Goal: Task Accomplishment & Management: Manage account settings

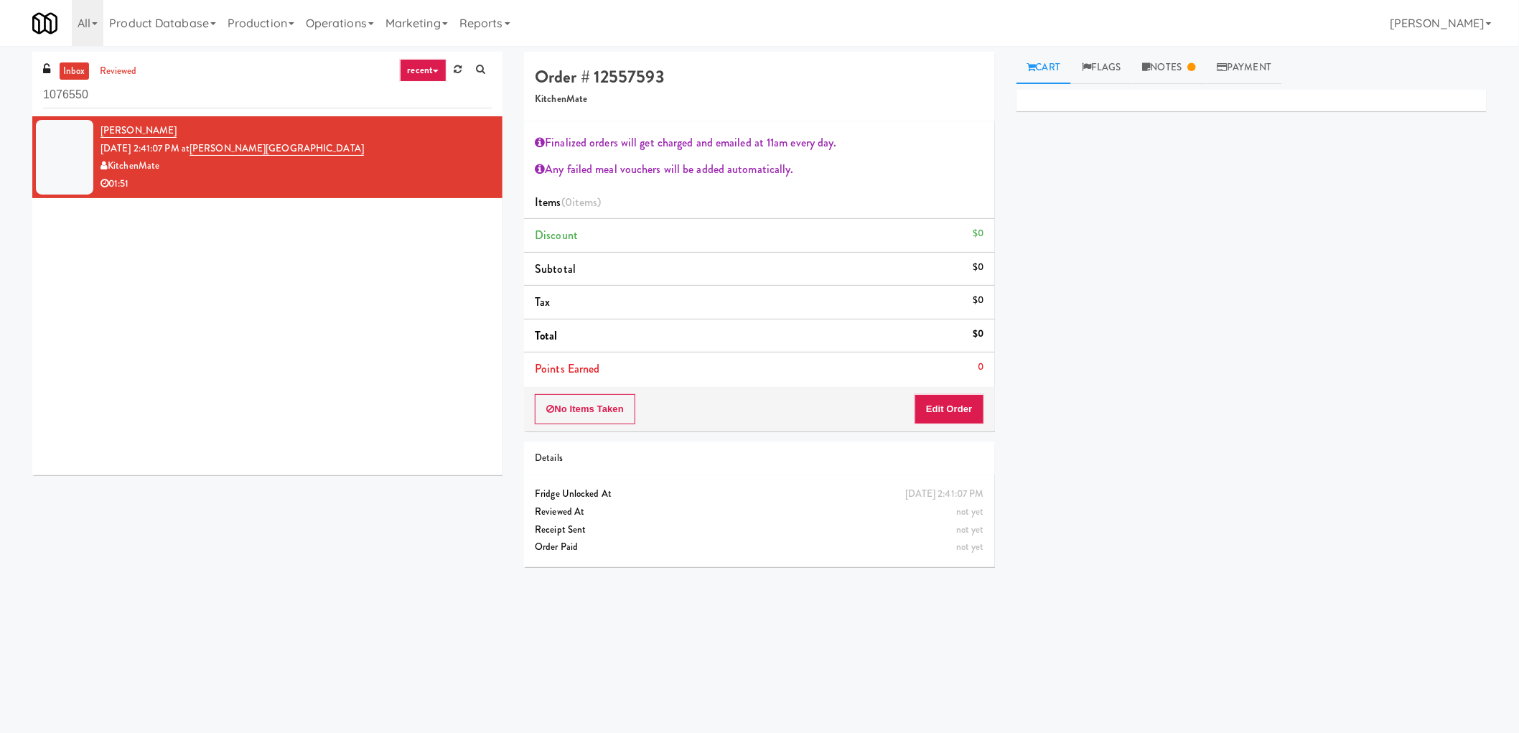
click at [912, 412] on div "No Items Taken Edit Order" at bounding box center [759, 409] width 470 height 45
click at [966, 413] on button "Edit Order" at bounding box center [949, 409] width 70 height 30
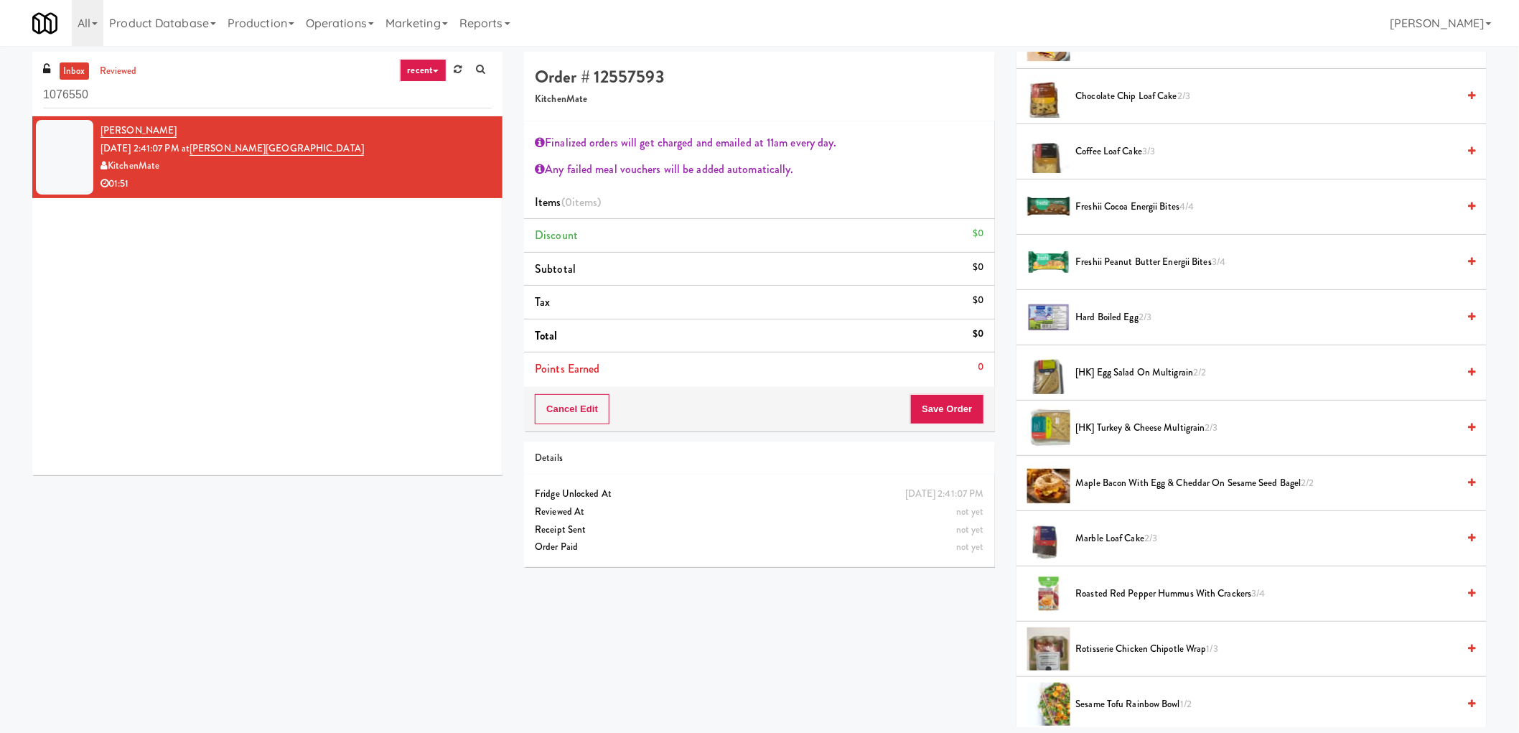
scroll to position [478, 0]
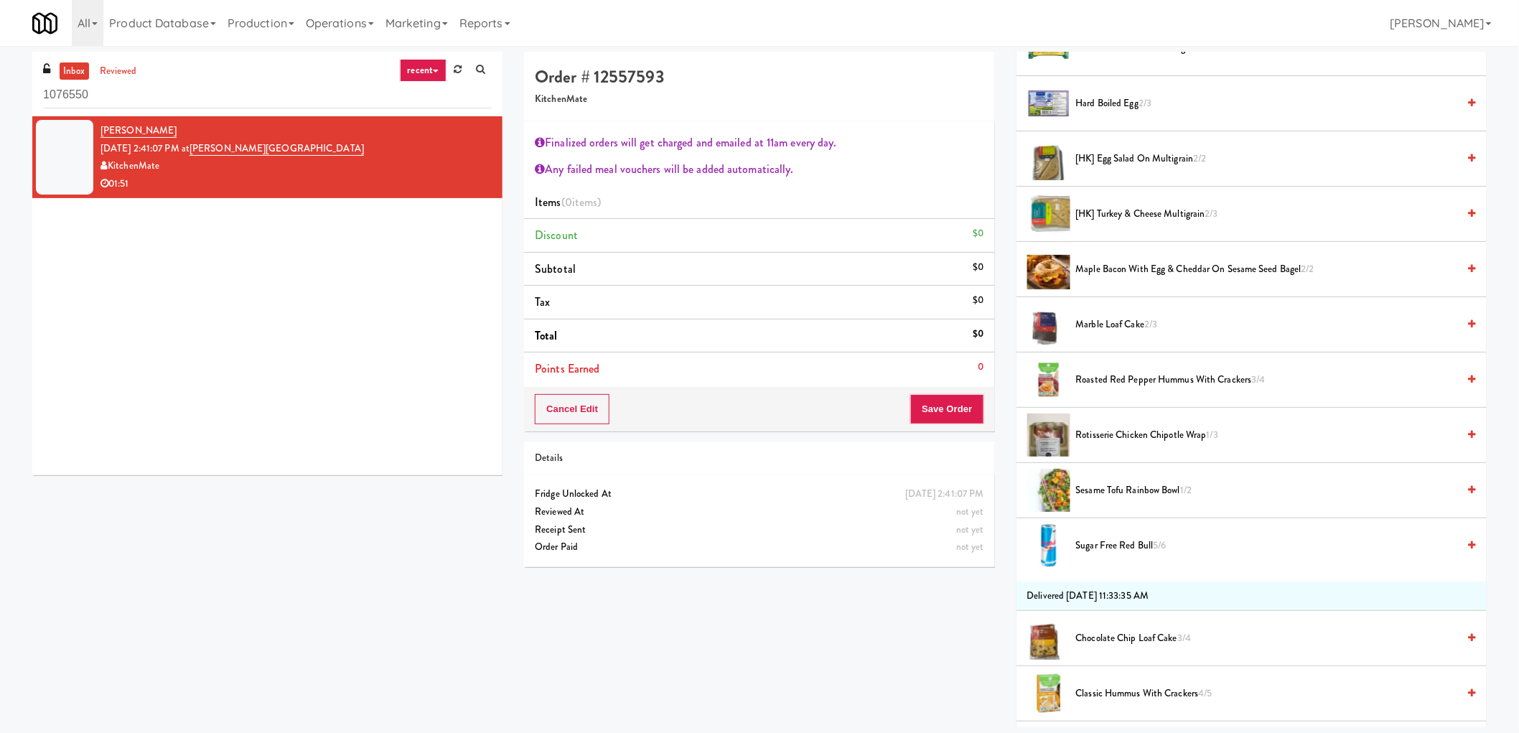
click at [1103, 436] on span "Rotisserie Chicken Chipotle Wrap 1/3" at bounding box center [1267, 435] width 382 height 18
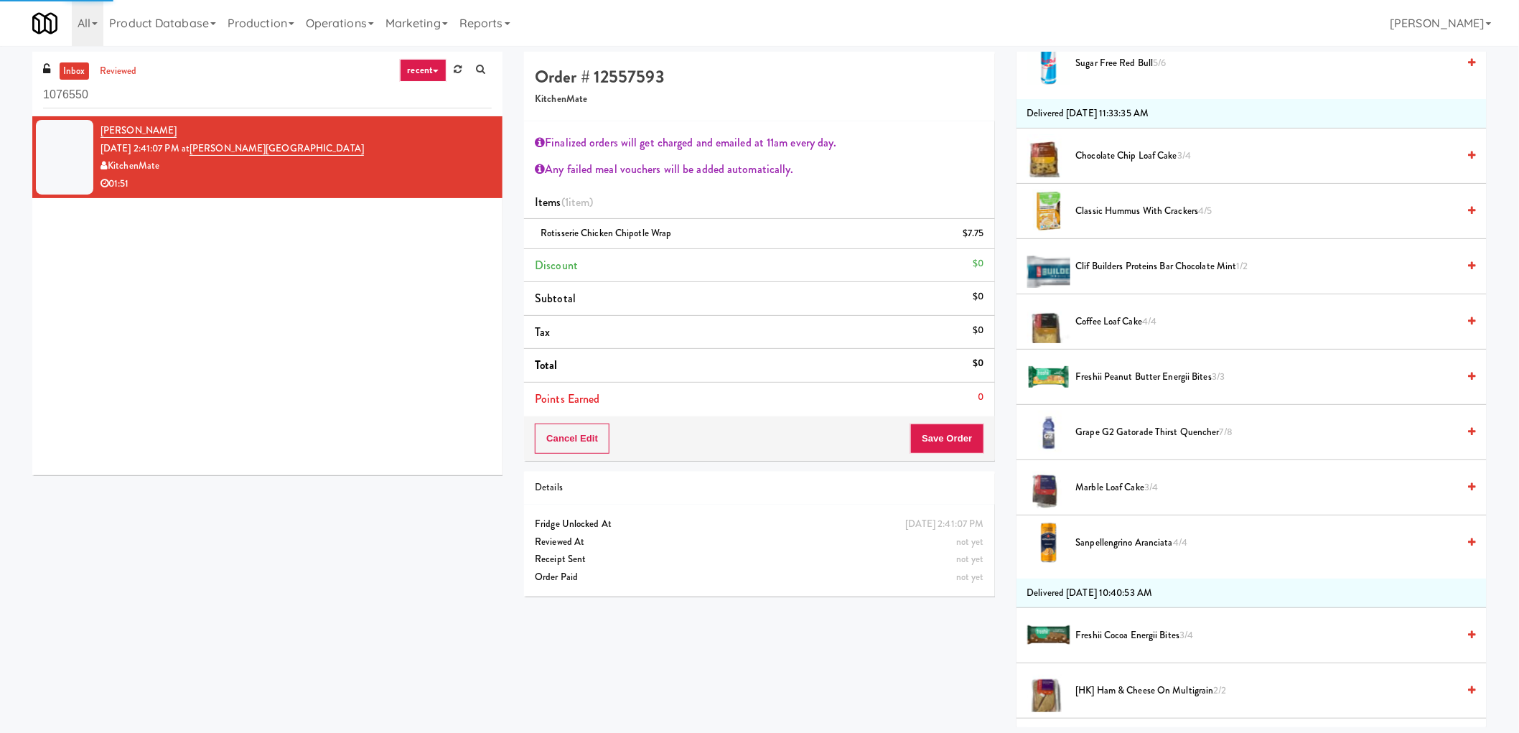
scroll to position [1116, 0]
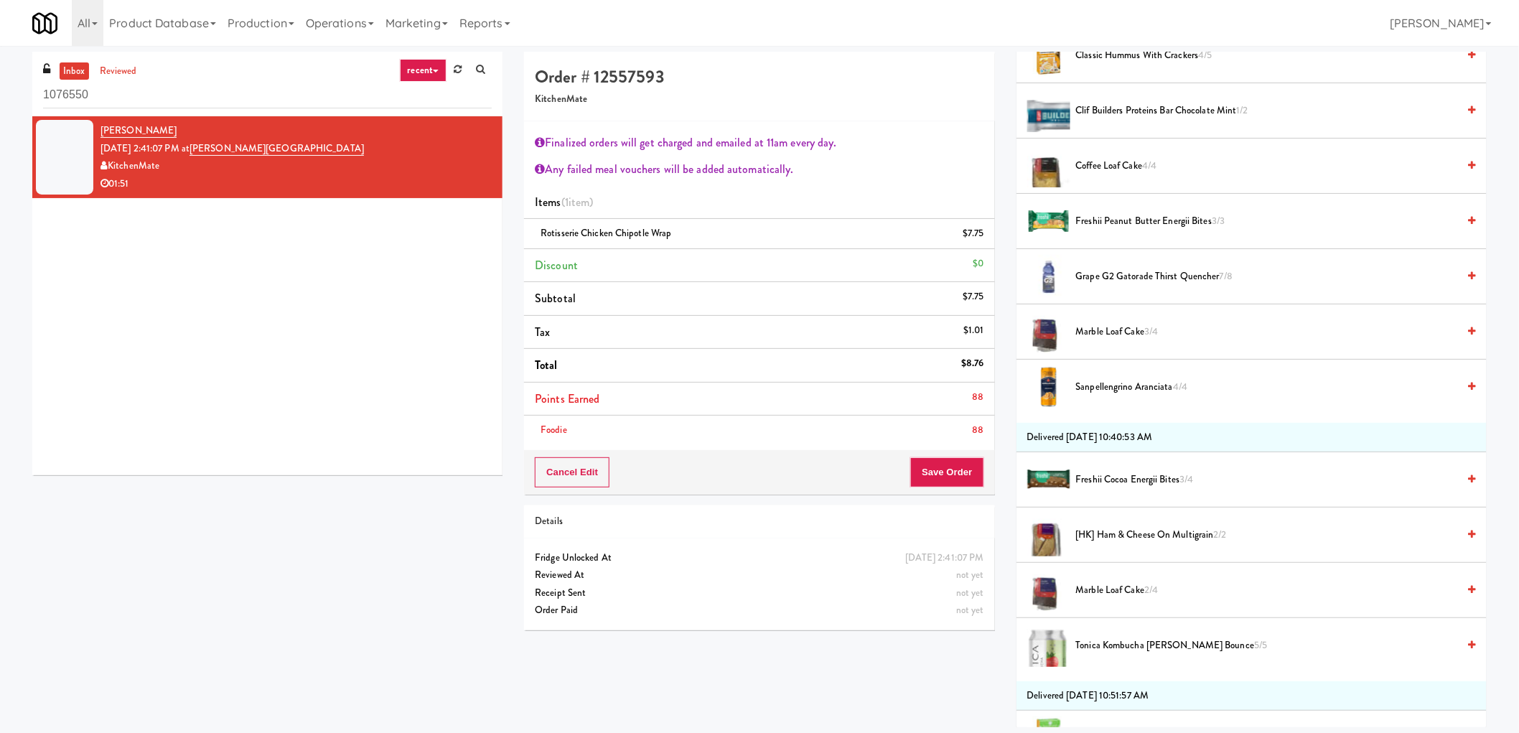
click at [1118, 325] on span "Marble Loaf Cake 3/4" at bounding box center [1267, 332] width 382 height 18
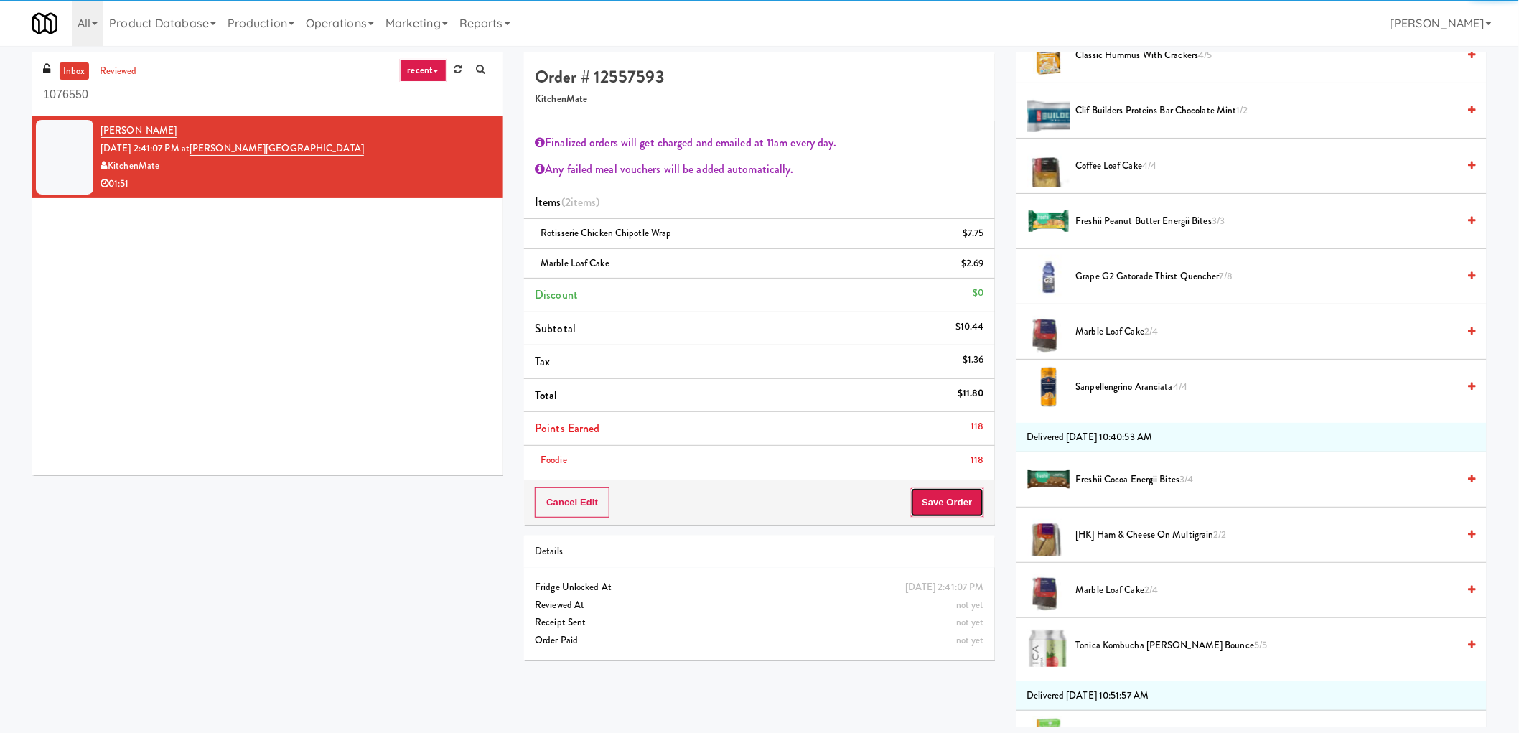
click at [951, 515] on button "Save Order" at bounding box center [946, 502] width 73 height 30
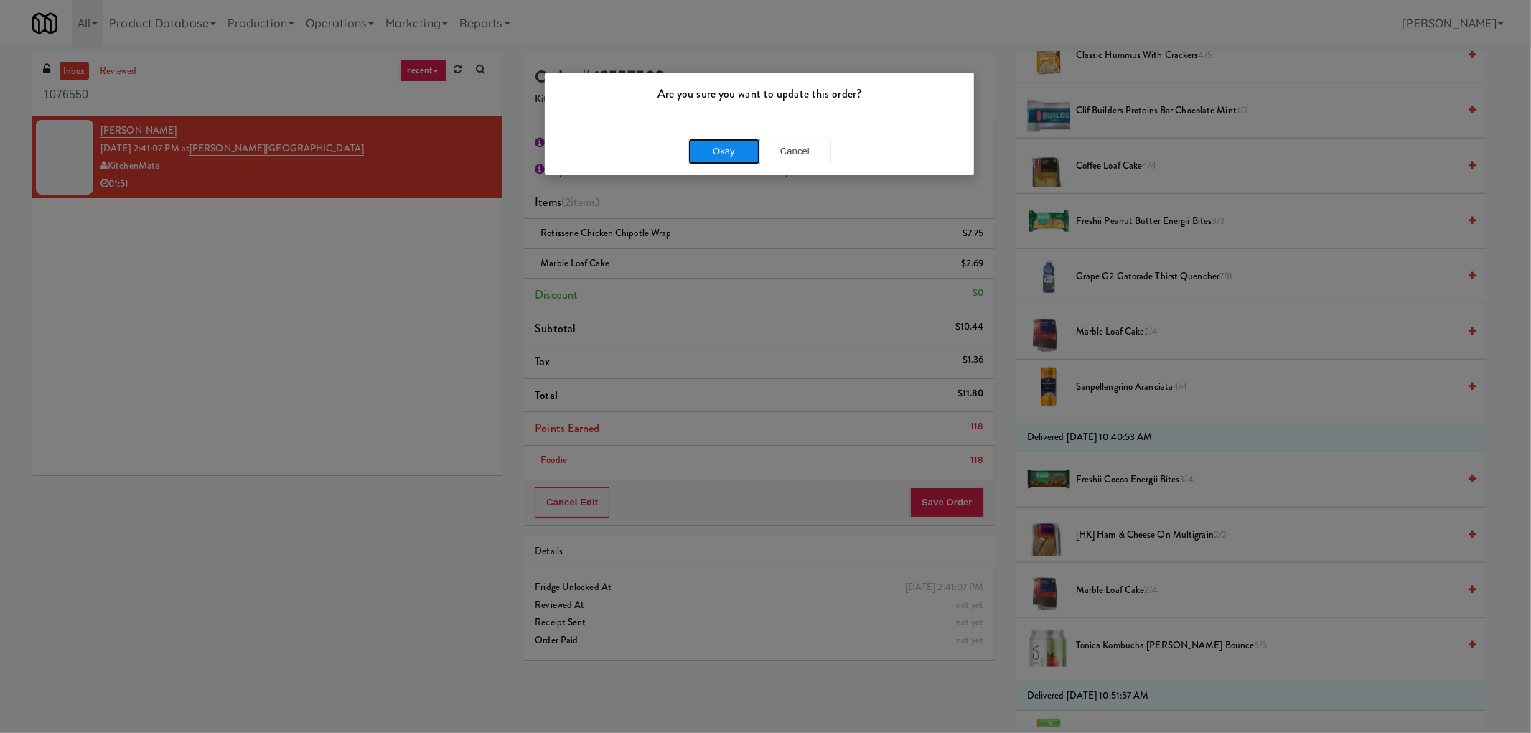
click at [734, 152] on button "Okay" at bounding box center [724, 152] width 72 height 26
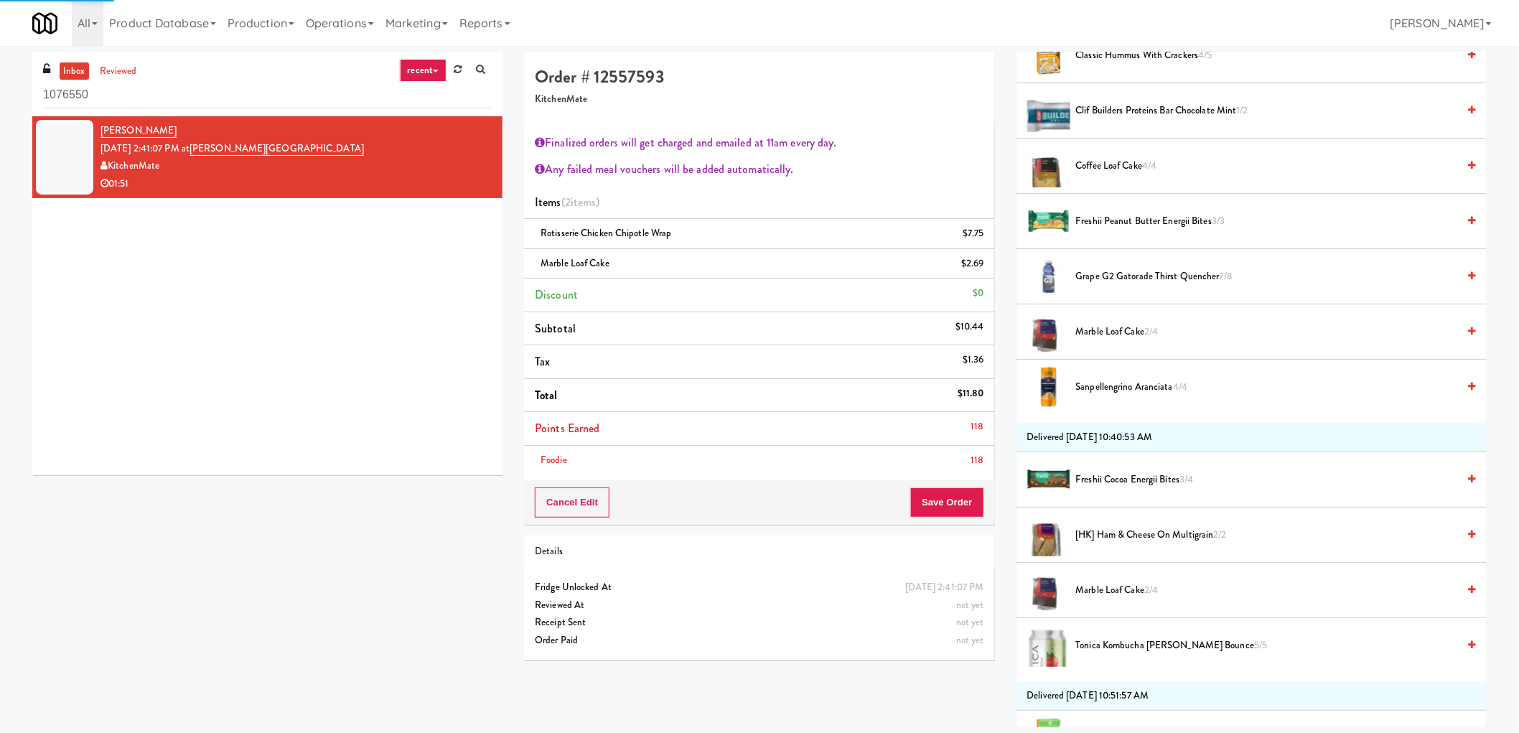
scroll to position [0, 0]
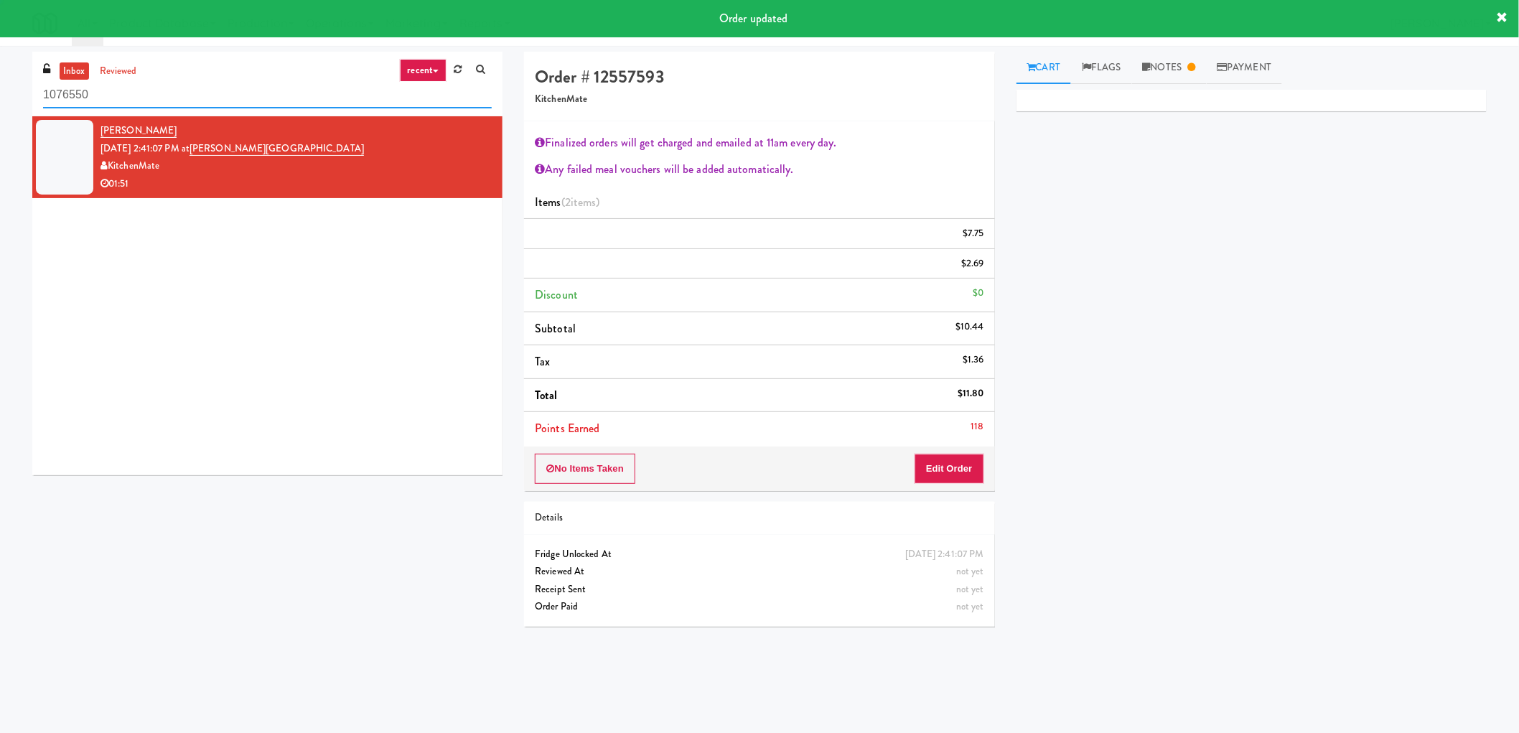
click at [167, 106] on input "1076550" at bounding box center [267, 95] width 449 height 27
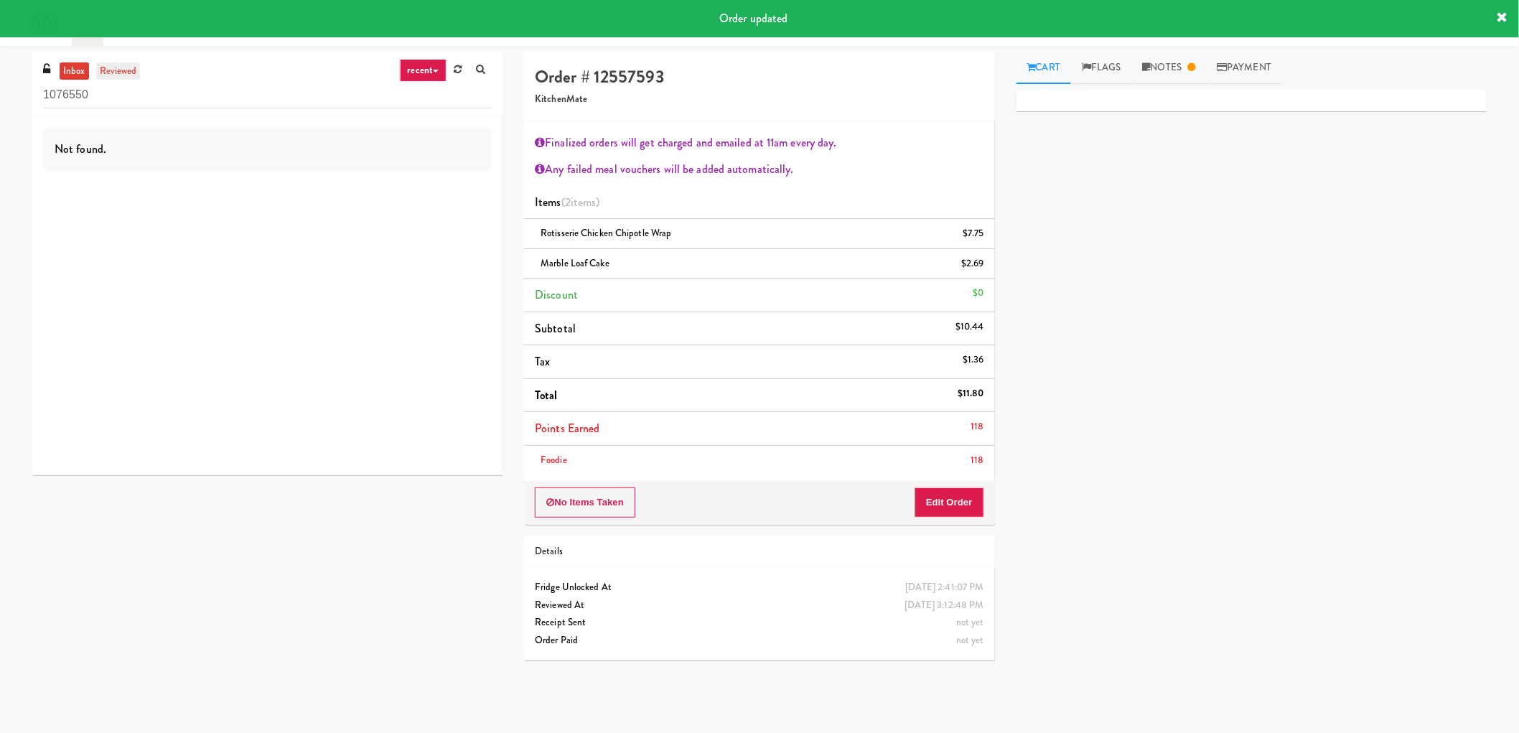
click at [108, 75] on link "reviewed" at bounding box center [118, 71] width 45 height 18
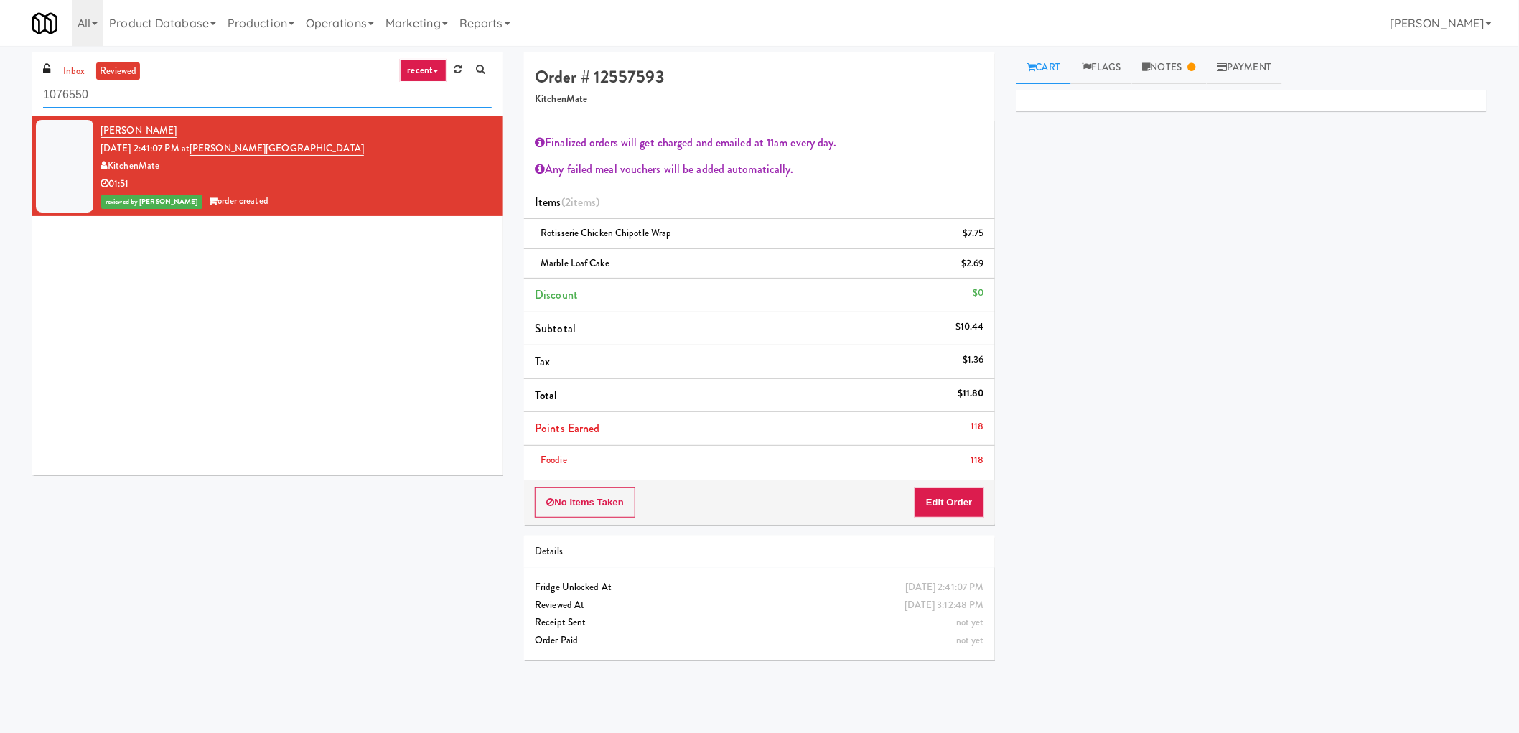
click at [159, 98] on input "1076550" at bounding box center [267, 95] width 449 height 27
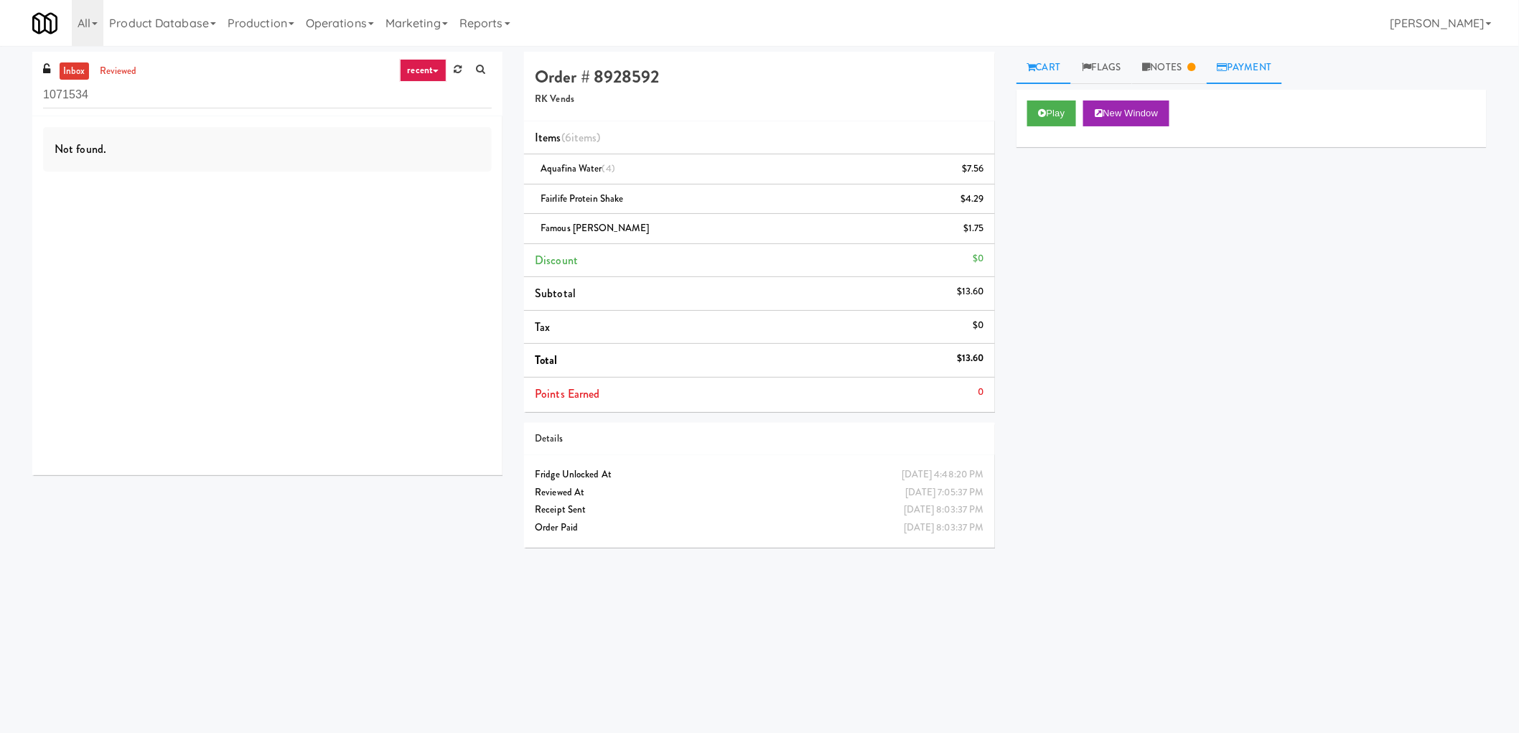
click at [1224, 73] on link "Payment" at bounding box center [1245, 68] width 76 height 32
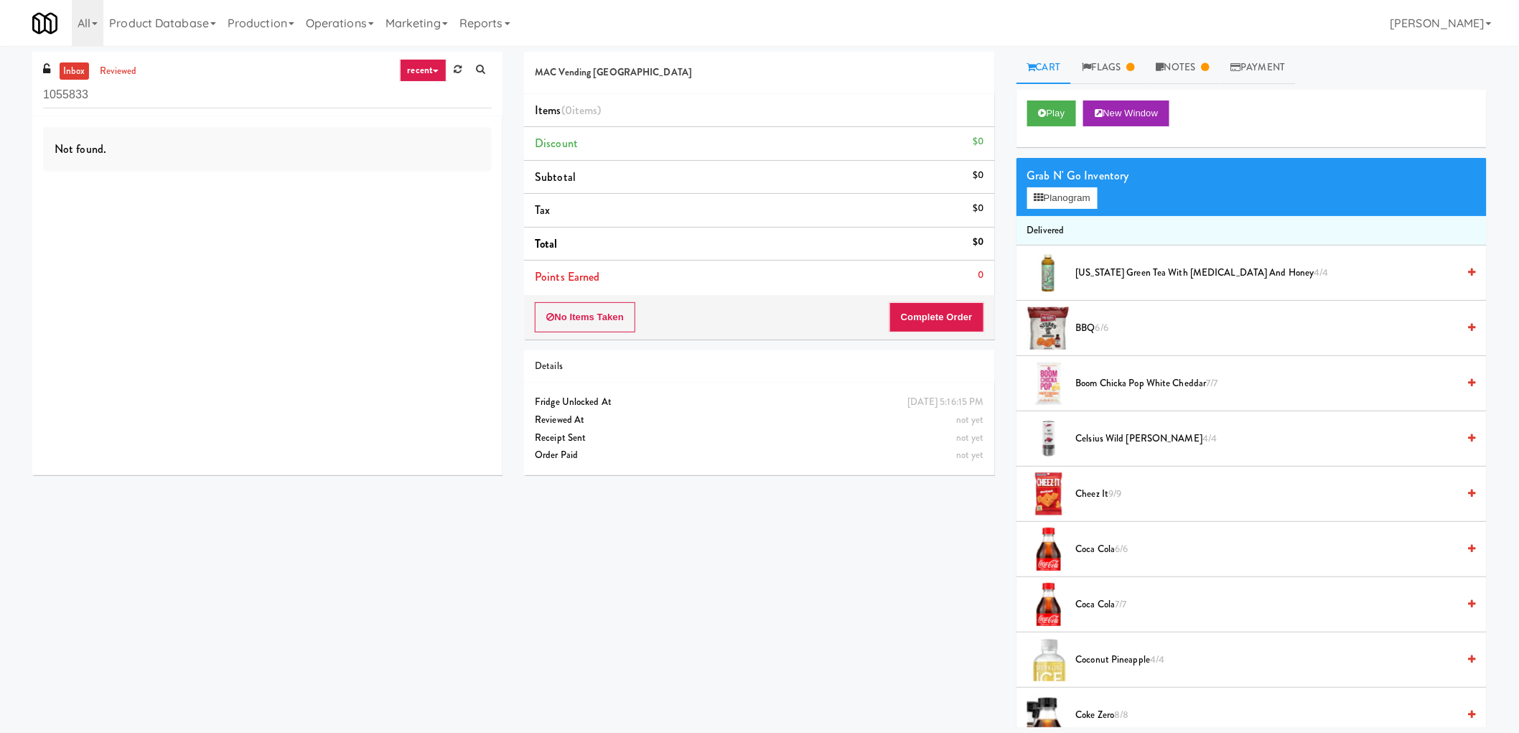
click at [1022, 108] on div "Play New Window" at bounding box center [1251, 118] width 470 height 57
click at [131, 66] on link "reviewed" at bounding box center [118, 71] width 45 height 18
click at [57, 62] on ul "inbox reviewed" at bounding box center [100, 71] width 88 height 18
click at [60, 65] on link "inbox" at bounding box center [74, 71] width 29 height 18
click at [75, 78] on link "inbox" at bounding box center [74, 71] width 29 height 18
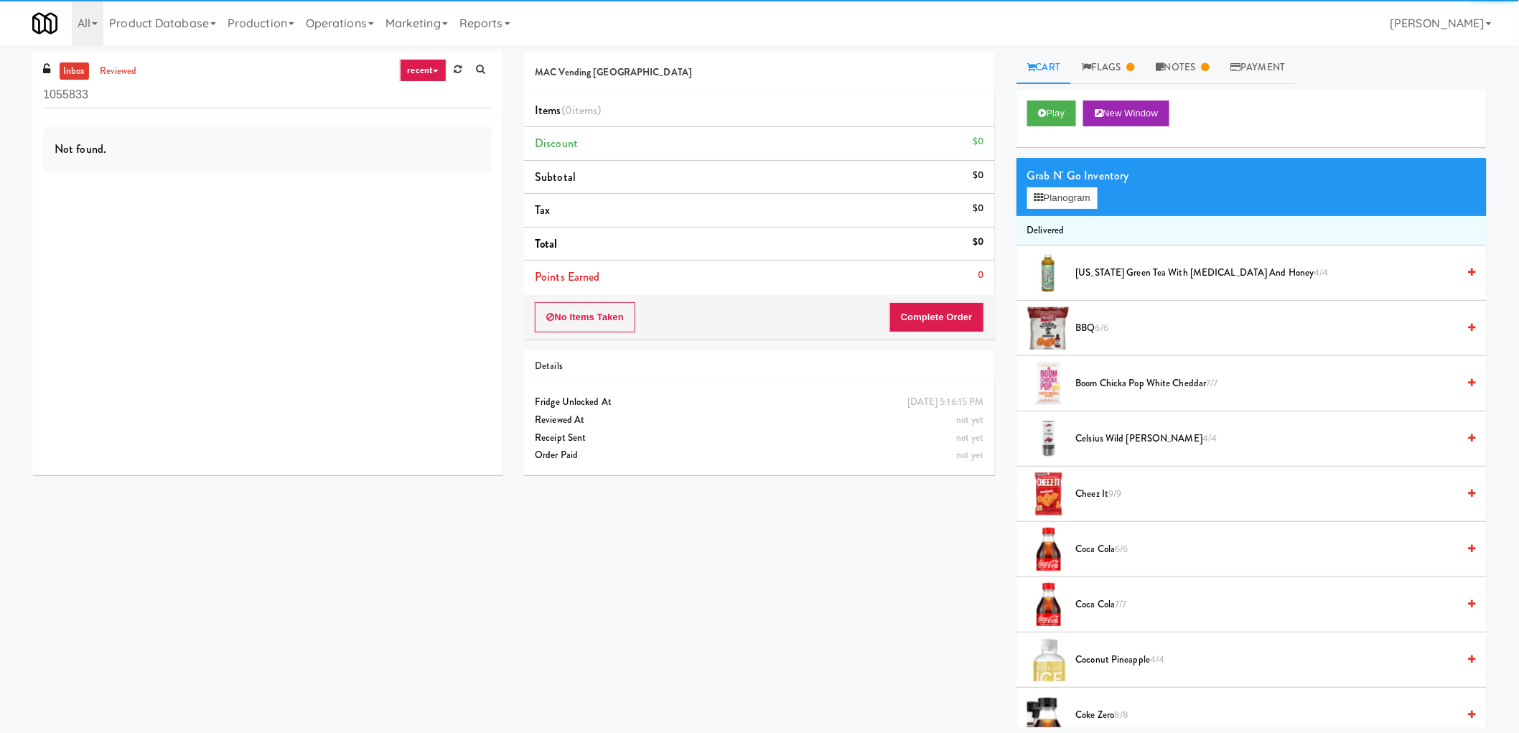
click at [83, 73] on link "inbox" at bounding box center [74, 71] width 29 height 18
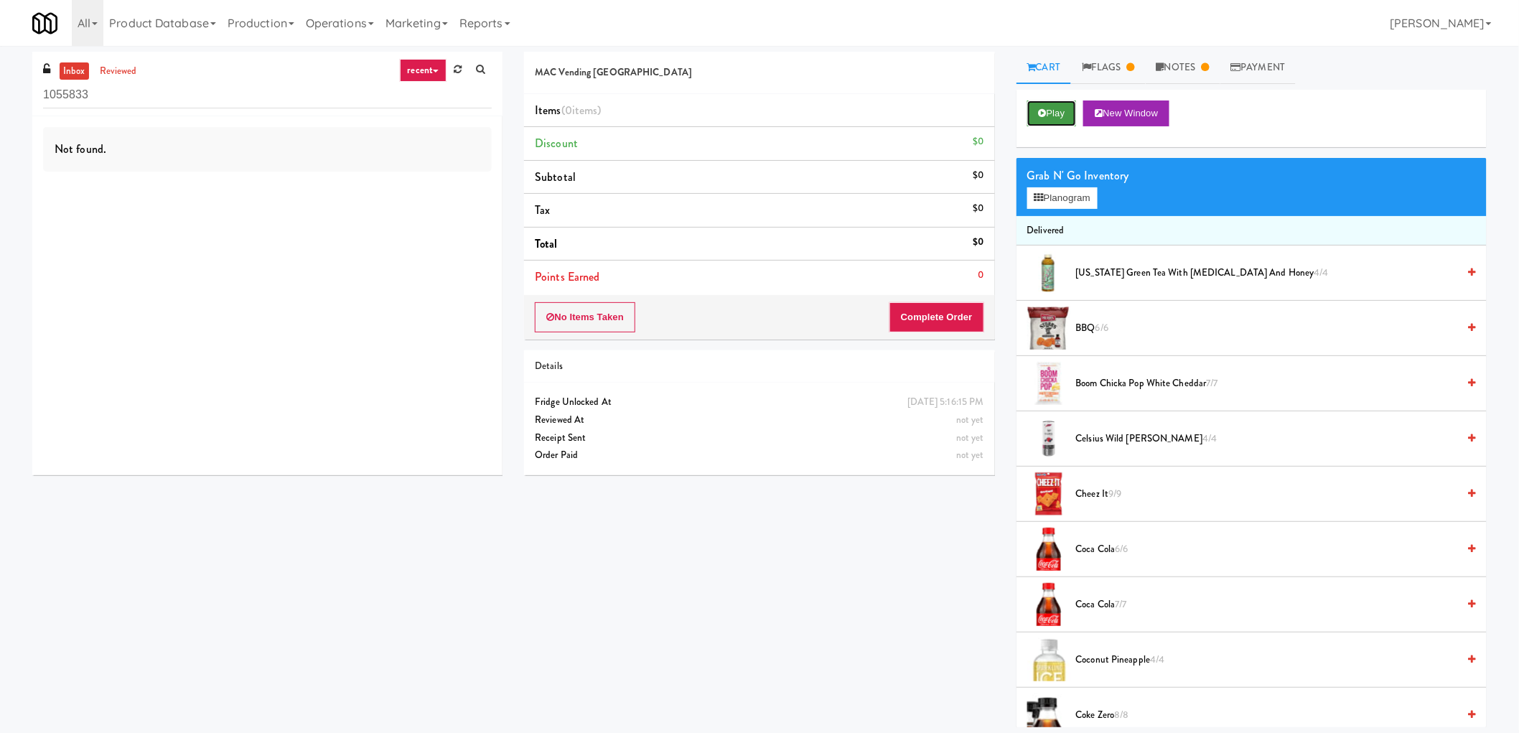
click at [1060, 113] on button "Play" at bounding box center [1052, 113] width 50 height 26
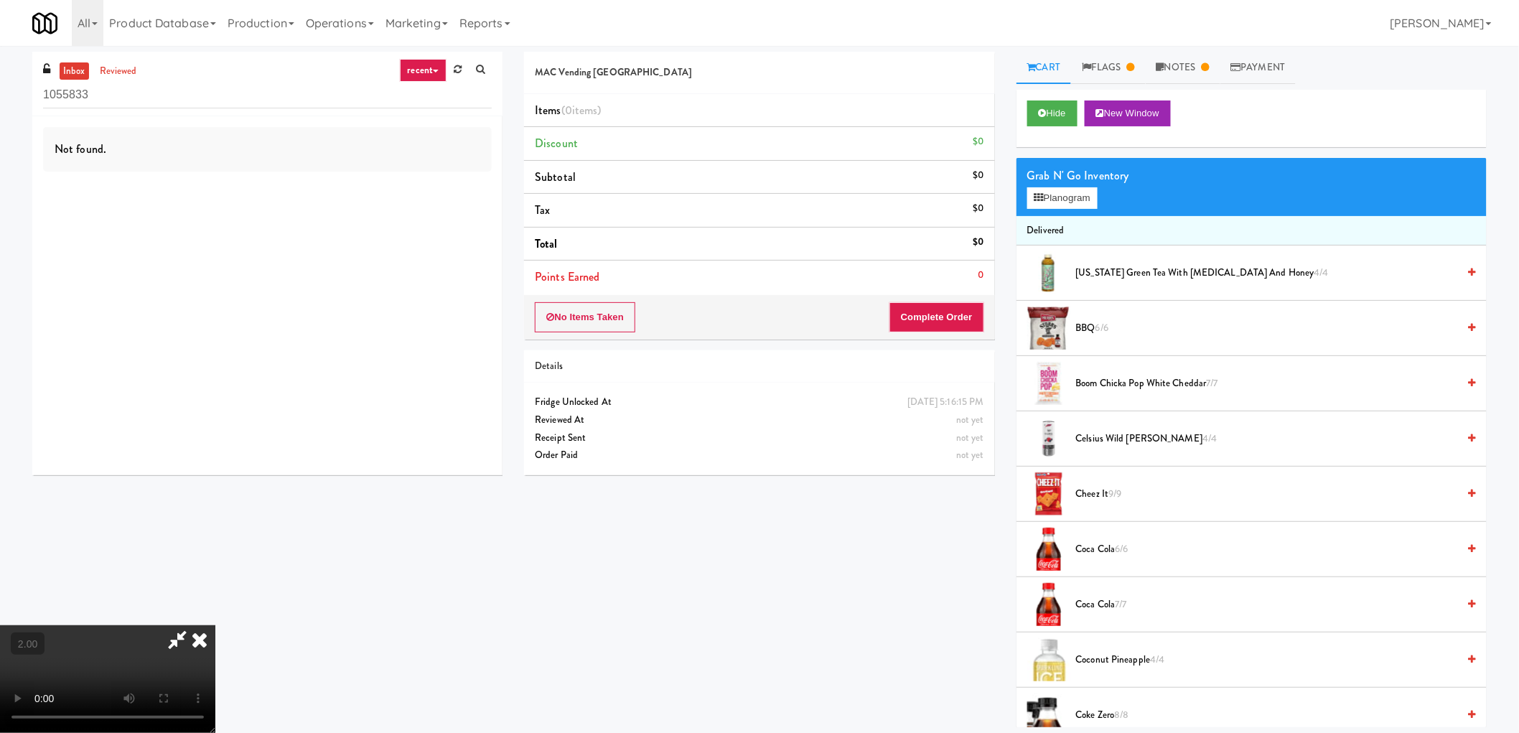
click at [202, 640] on icon at bounding box center [200, 639] width 32 height 29
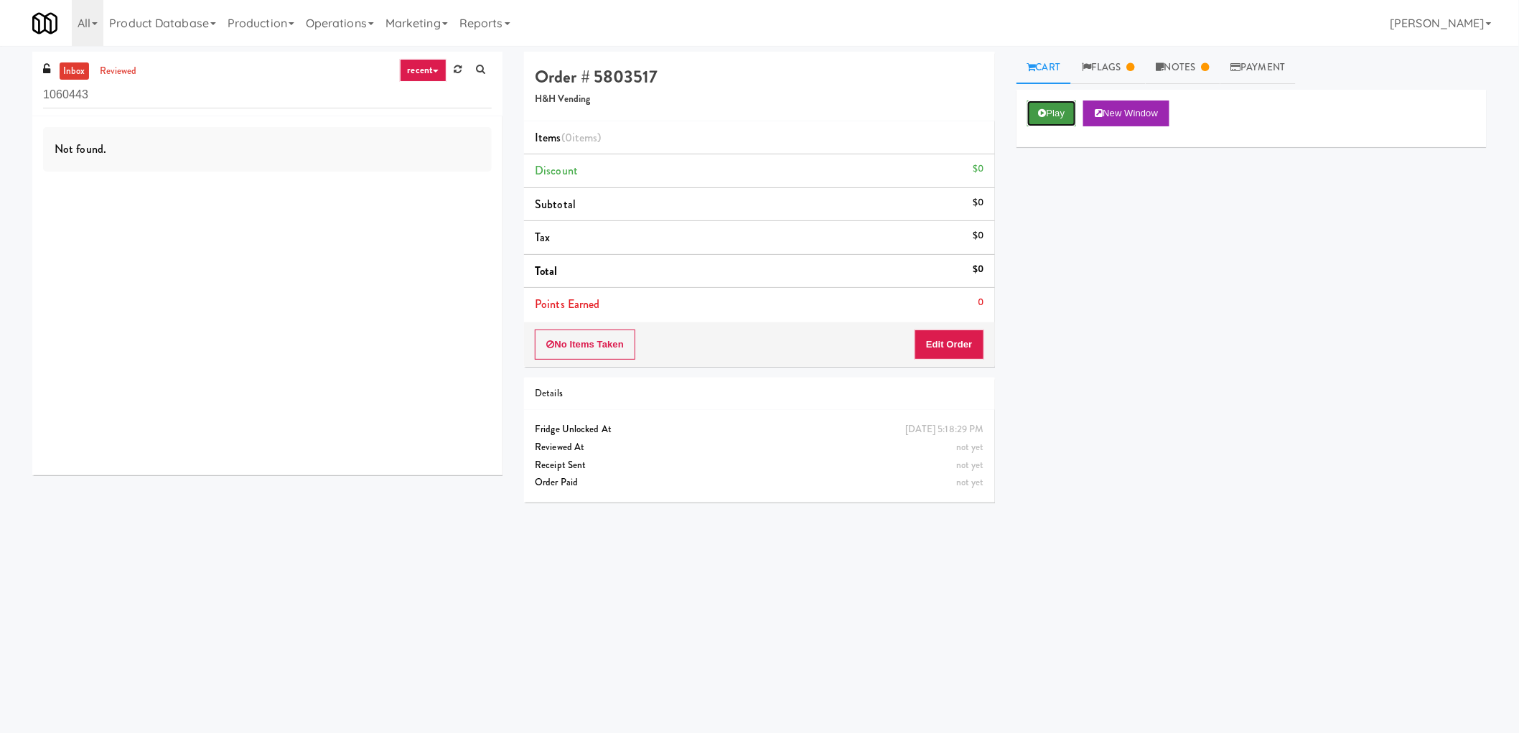
click at [1046, 113] on button "Play" at bounding box center [1052, 113] width 50 height 26
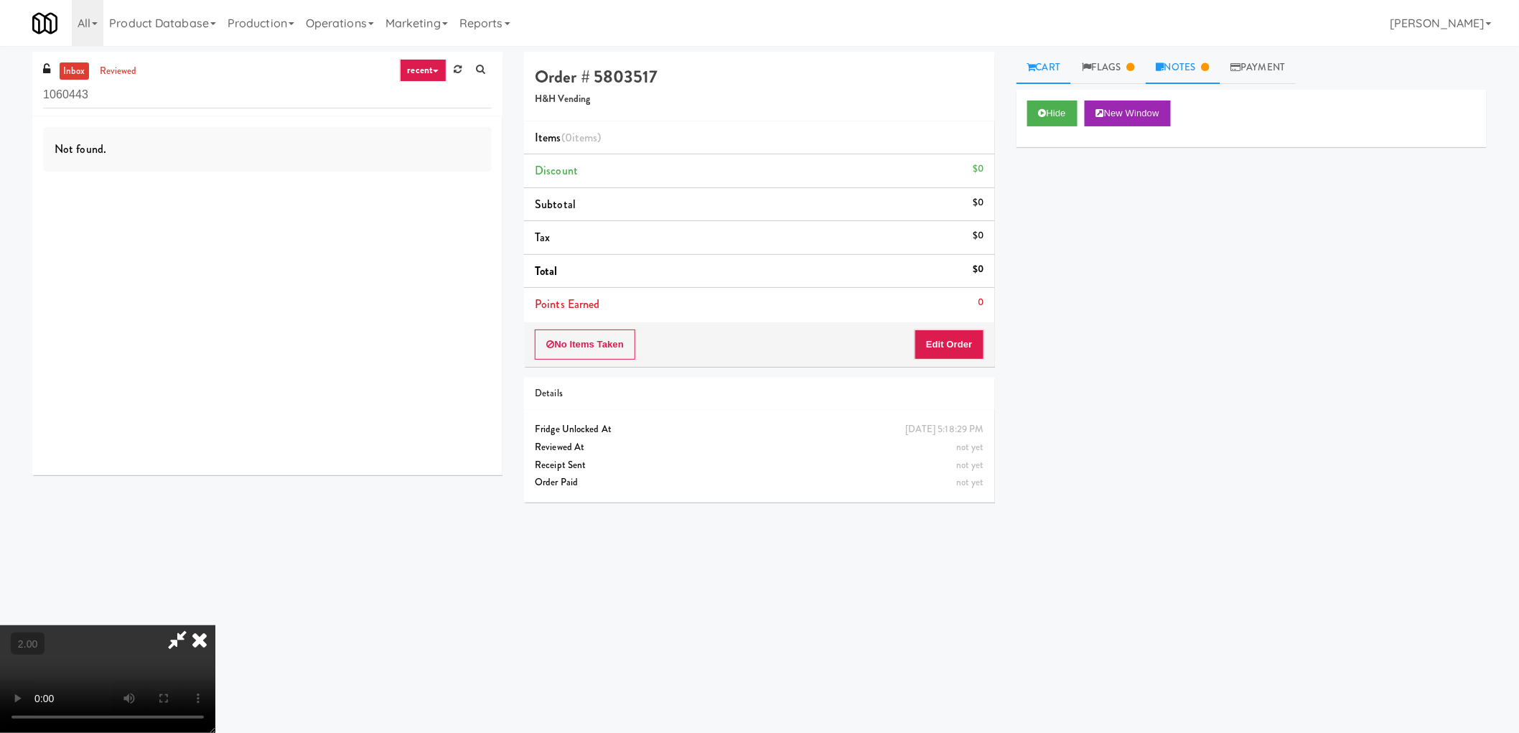
click at [1190, 69] on link "Notes" at bounding box center [1183, 68] width 75 height 32
click at [215, 625] on video at bounding box center [107, 679] width 215 height 108
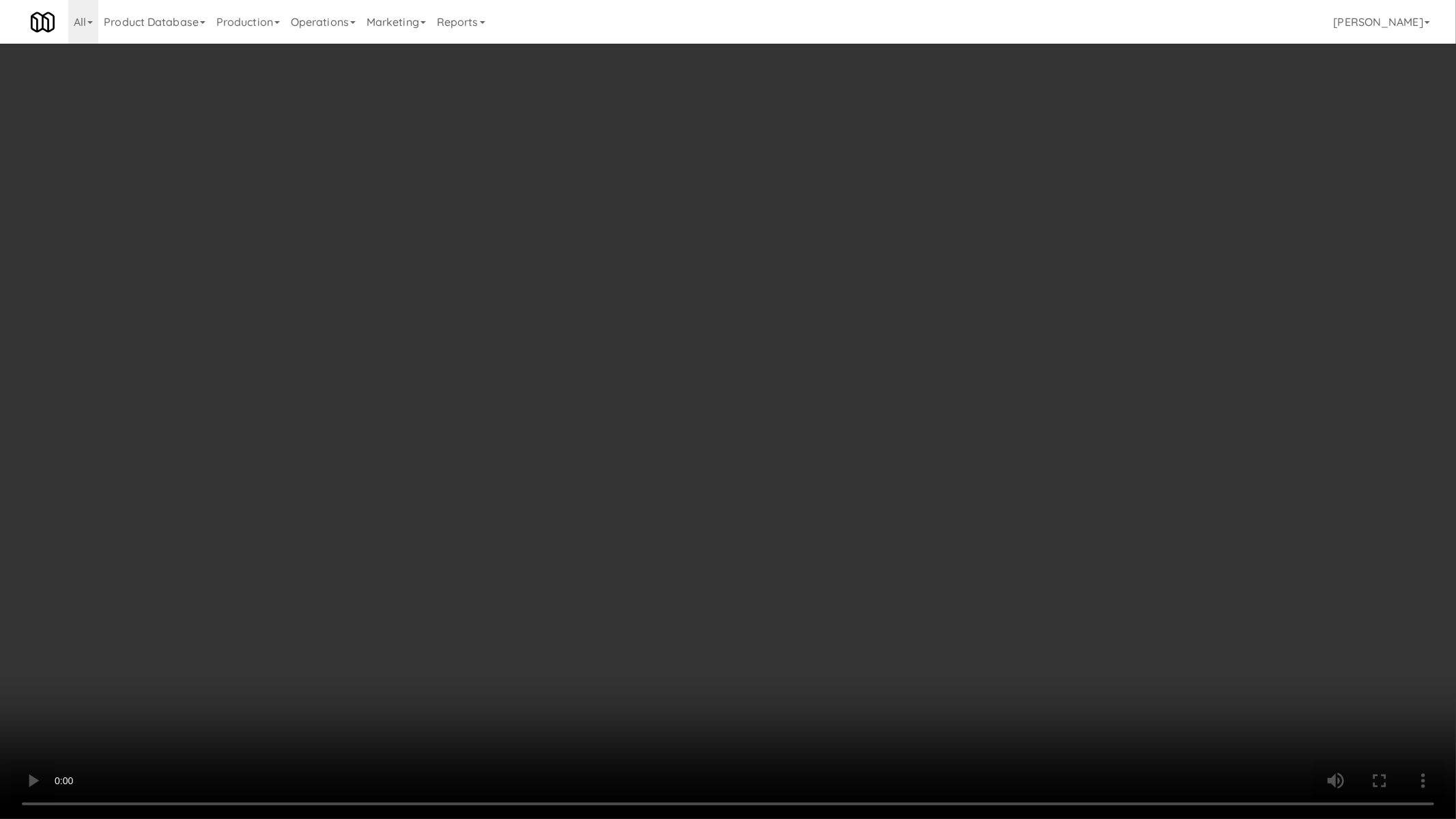
click at [524, 595] on video at bounding box center [728, 409] width 1456 height 819
click at [529, 595] on video at bounding box center [728, 409] width 1456 height 819
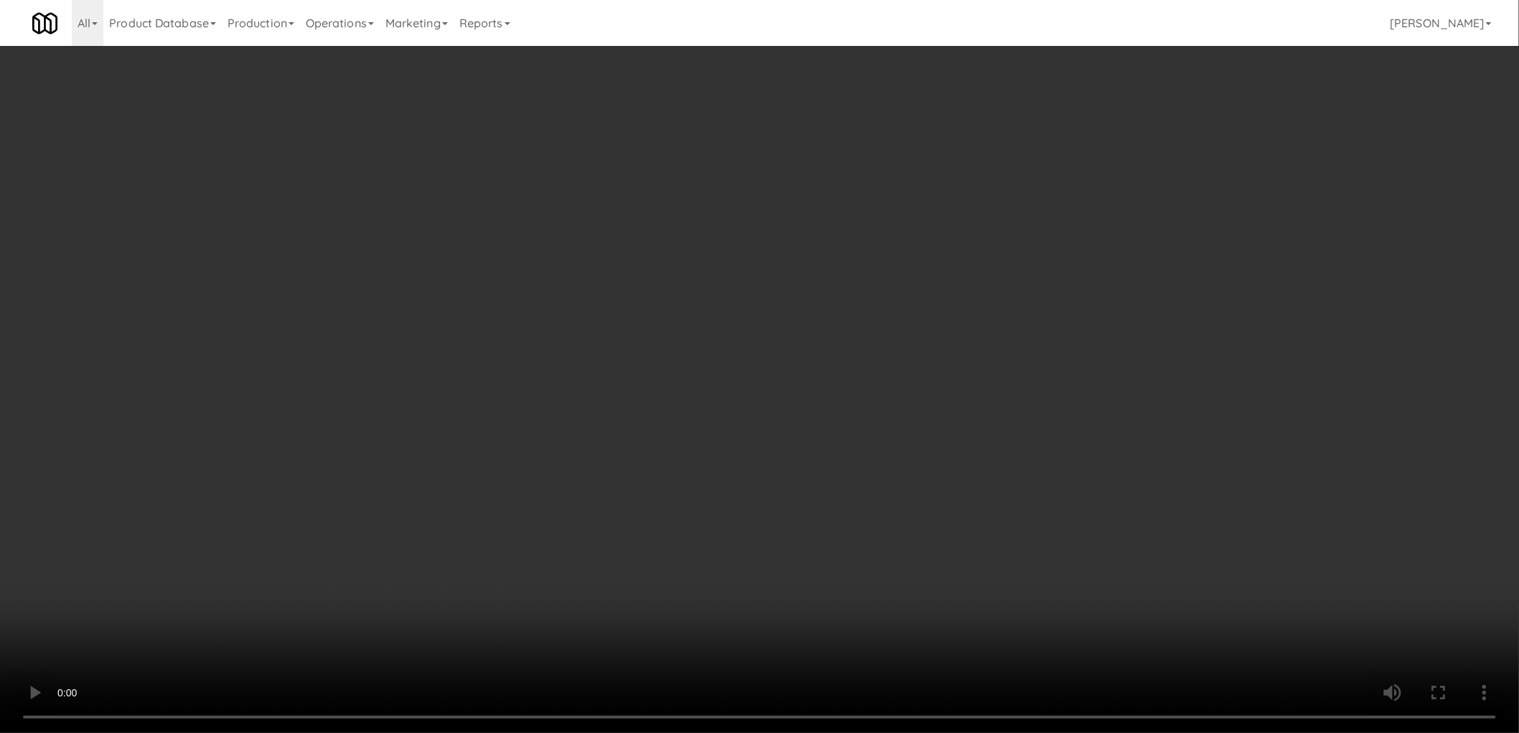
scroll to position [0, 0]
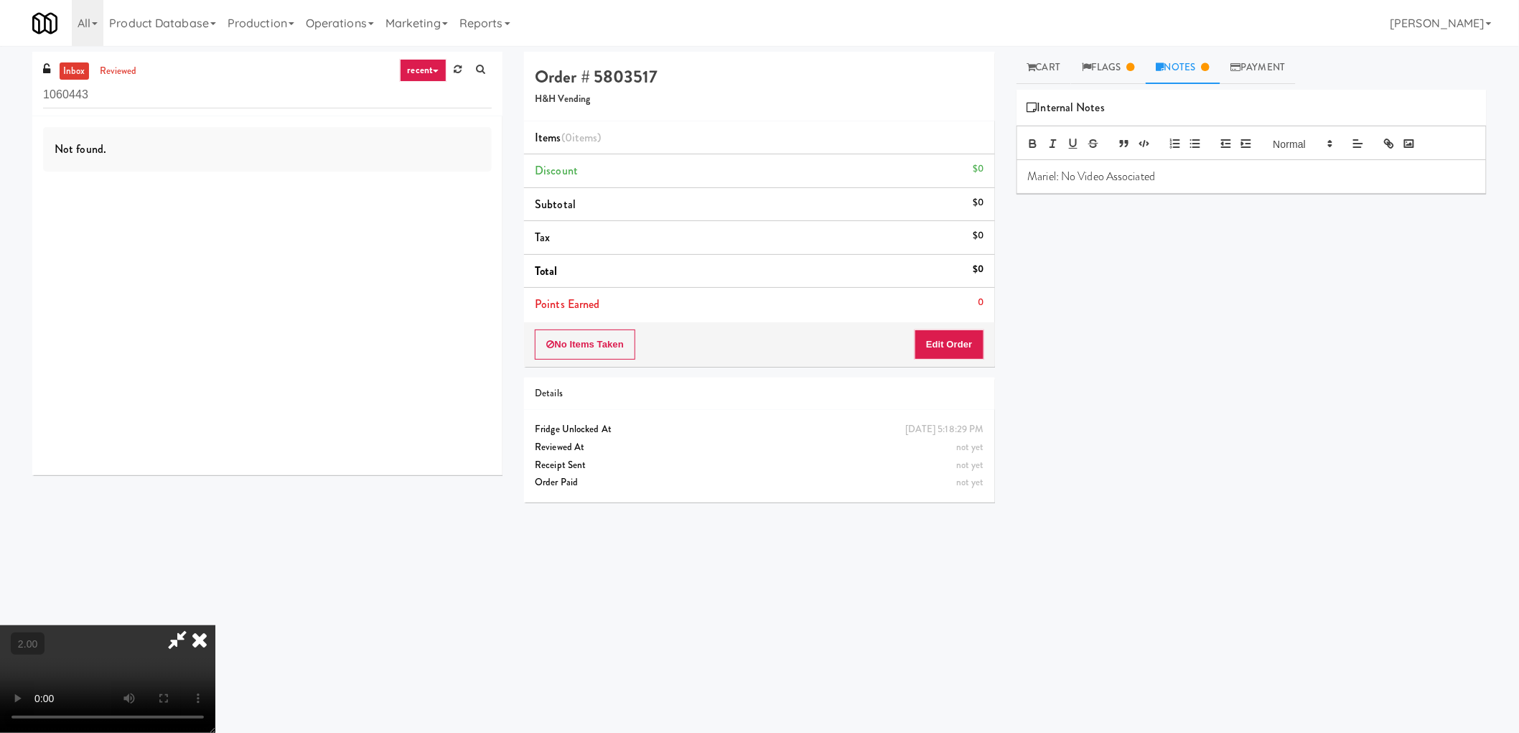
click at [194, 625] on icon at bounding box center [177, 639] width 33 height 29
click at [215, 625] on icon at bounding box center [200, 639] width 32 height 29
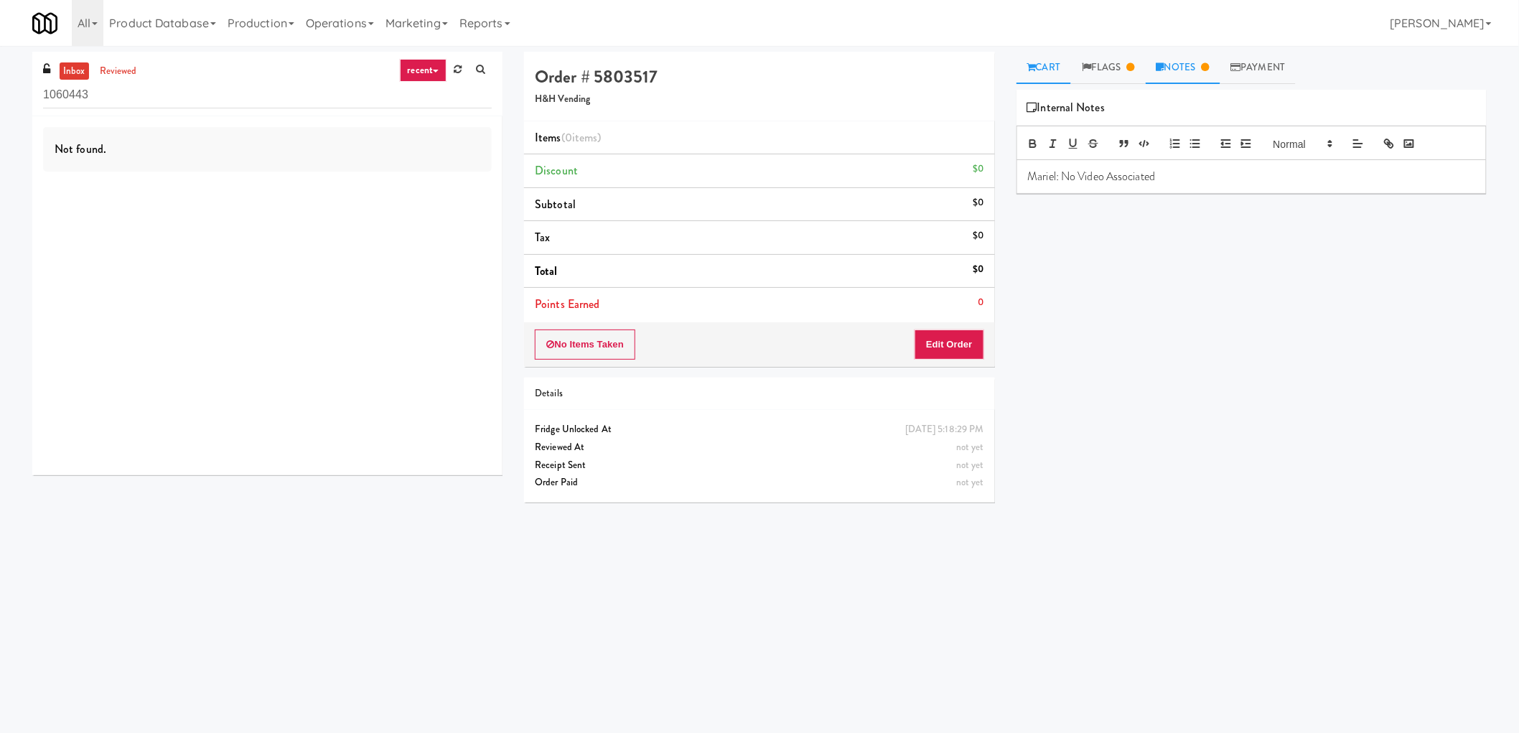
click at [1036, 68] on link "Cart" at bounding box center [1043, 68] width 55 height 32
click at [1102, 65] on link "Flags" at bounding box center [1108, 68] width 75 height 32
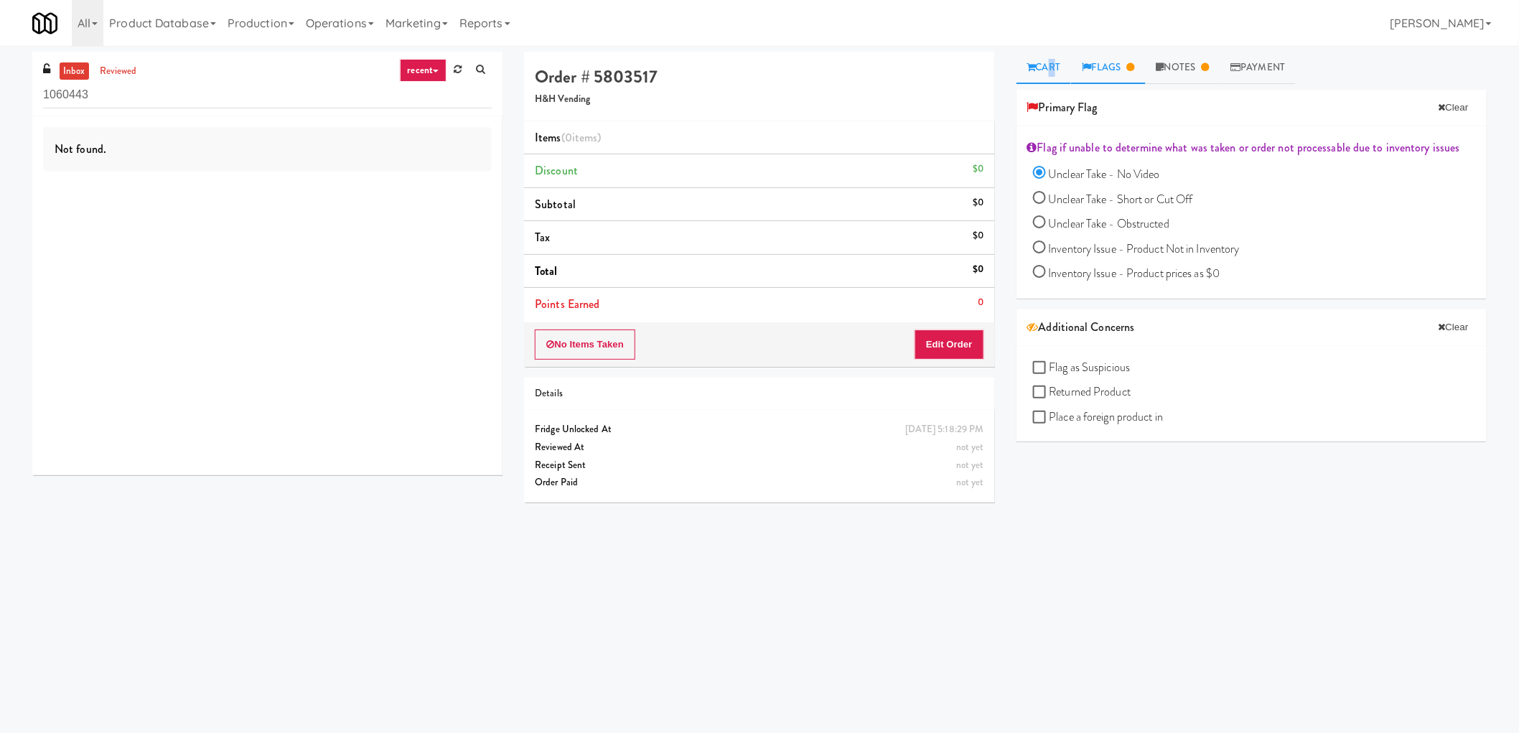
click at [1047, 75] on link "Cart" at bounding box center [1043, 68] width 55 height 32
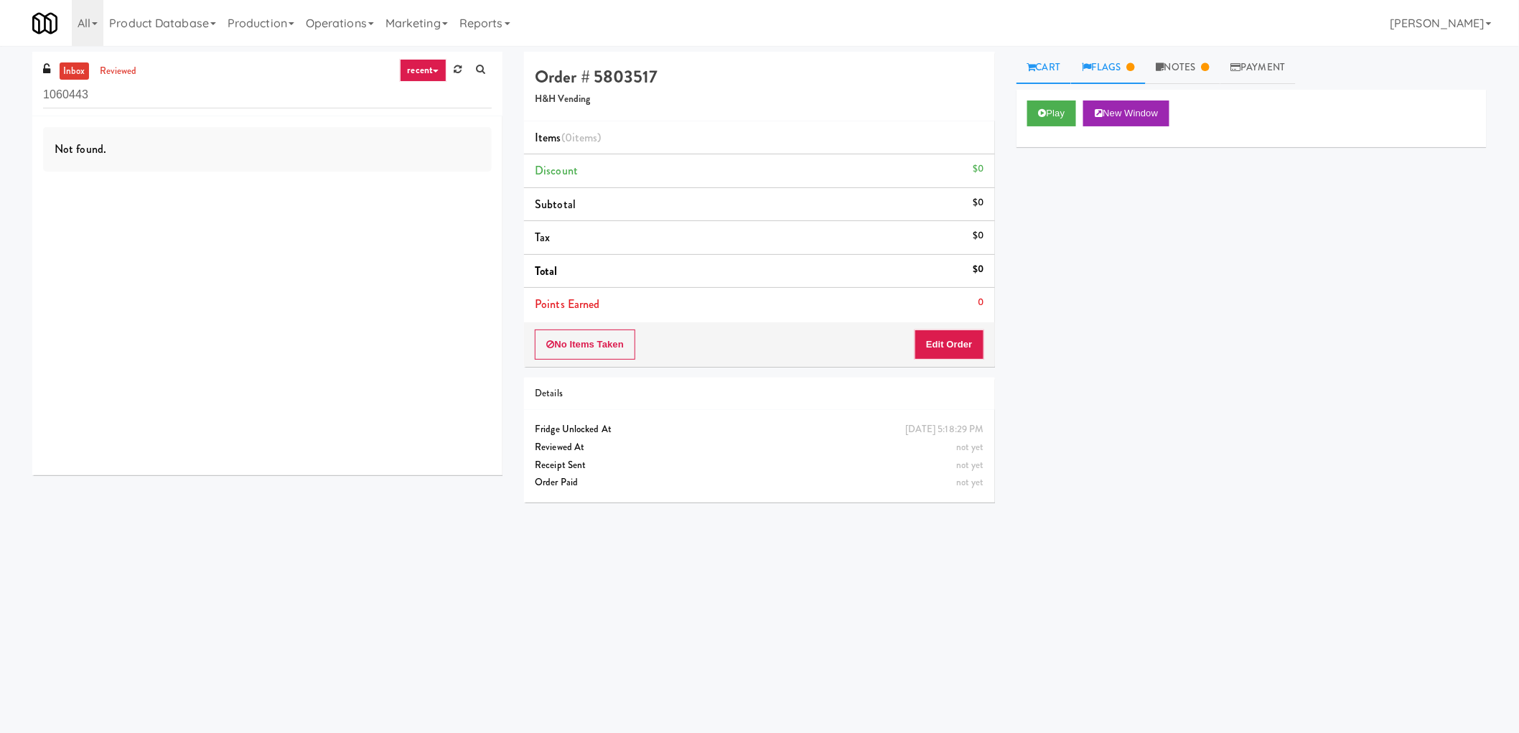
click at [1131, 56] on link "Flags" at bounding box center [1108, 68] width 75 height 32
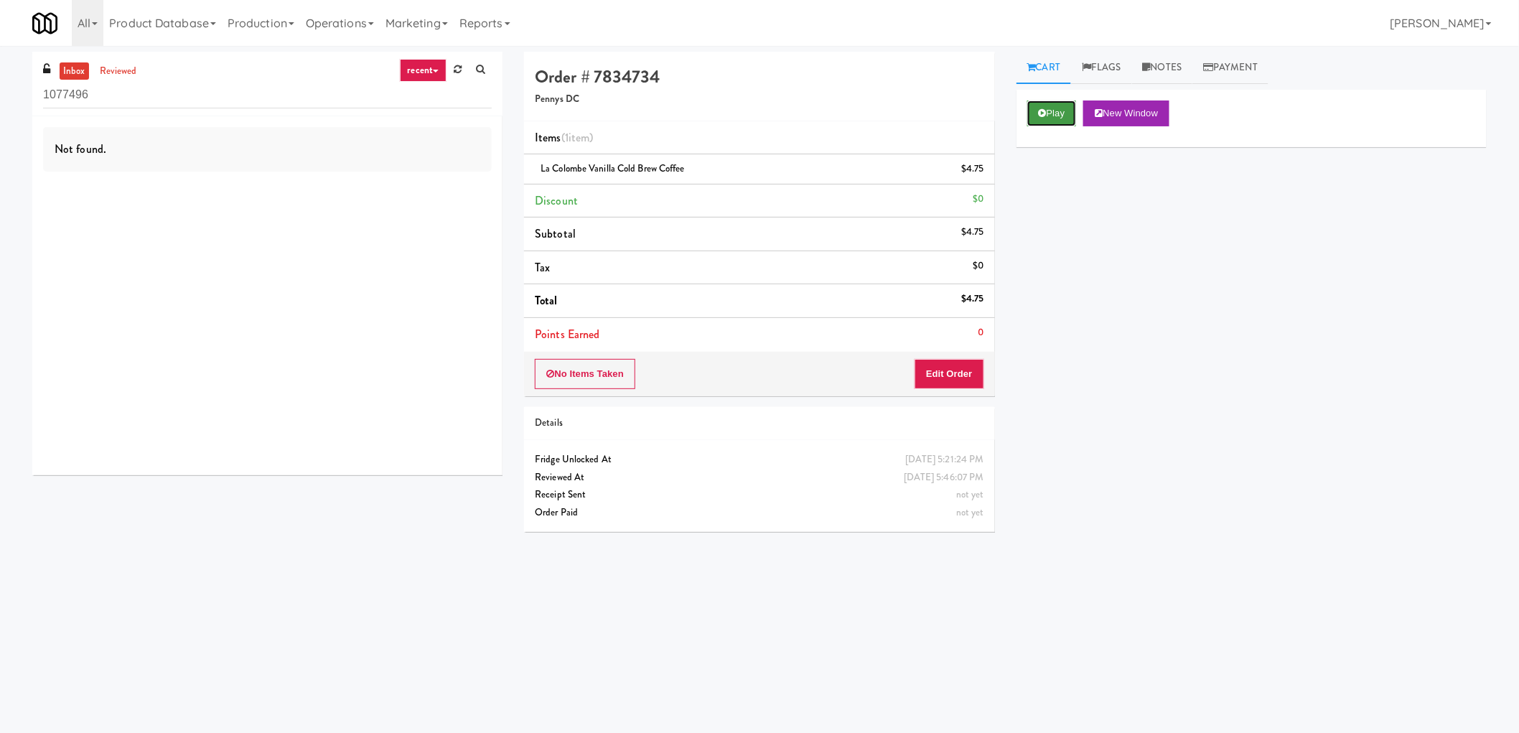
click at [1044, 120] on button "Play" at bounding box center [1052, 113] width 50 height 26
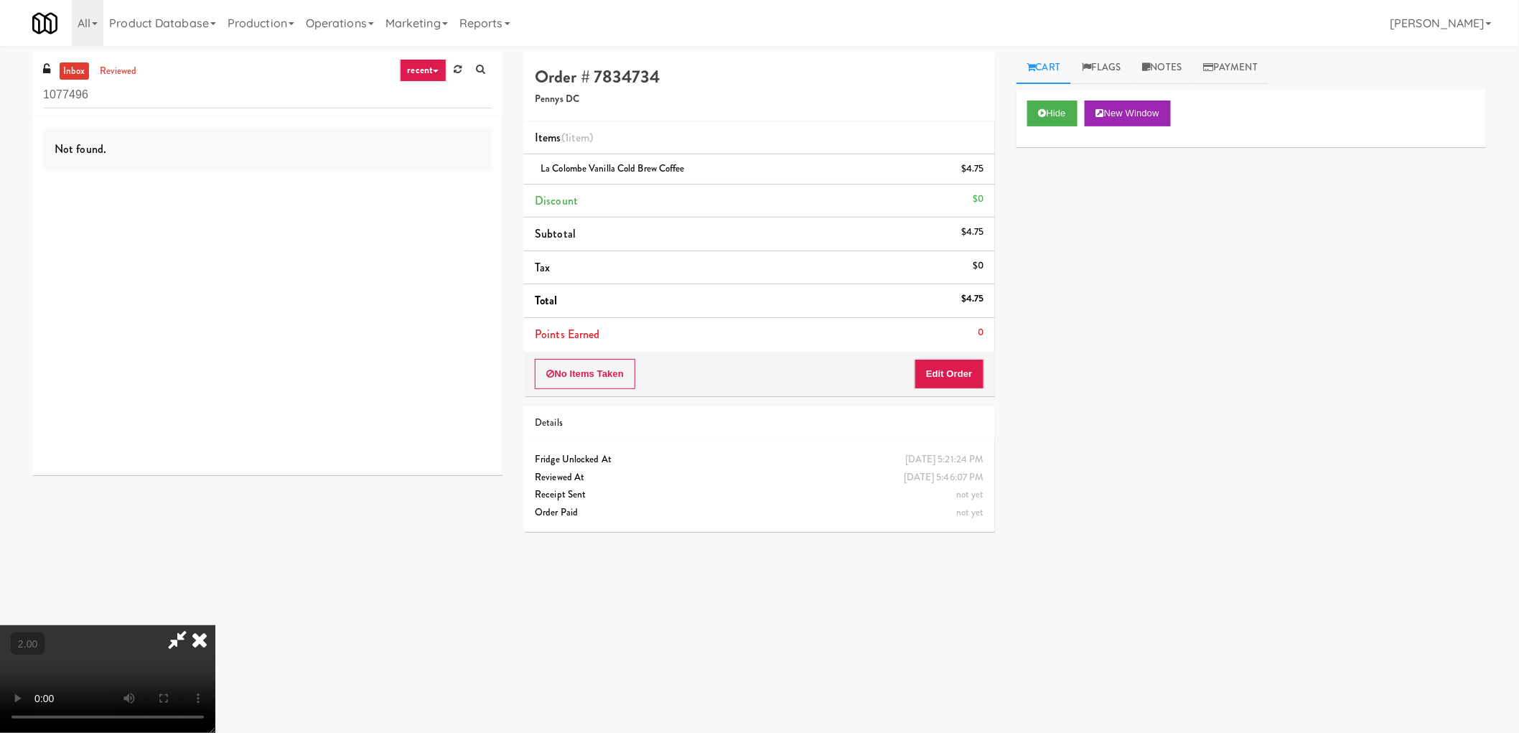
click at [215, 625] on video at bounding box center [107, 679] width 215 height 108
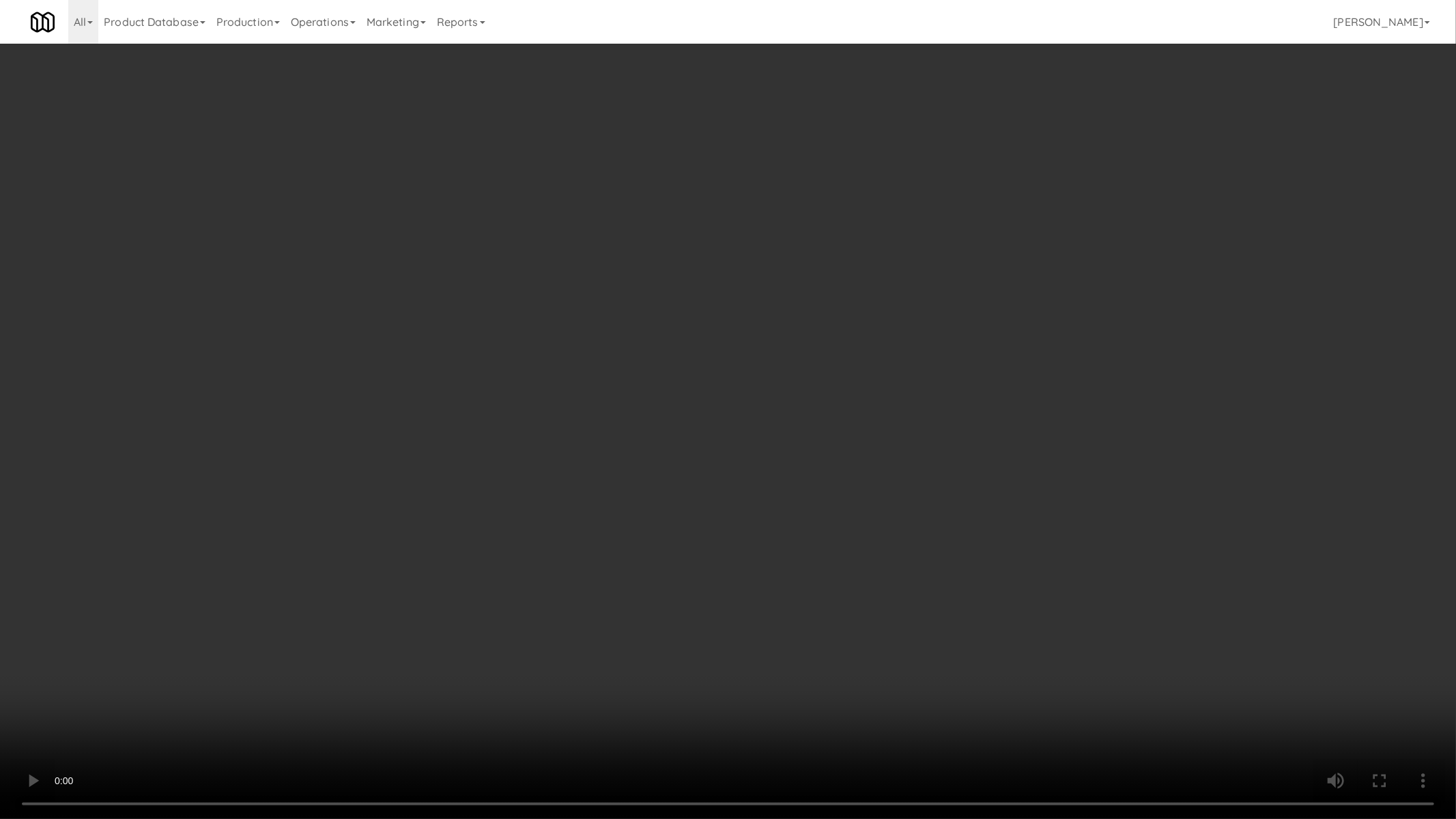
click at [1040, 236] on video at bounding box center [728, 409] width 1456 height 819
click at [961, 295] on video at bounding box center [728, 409] width 1456 height 819
click at [1013, 289] on video at bounding box center [728, 409] width 1456 height 819
click at [1012, 289] on video at bounding box center [728, 409] width 1456 height 819
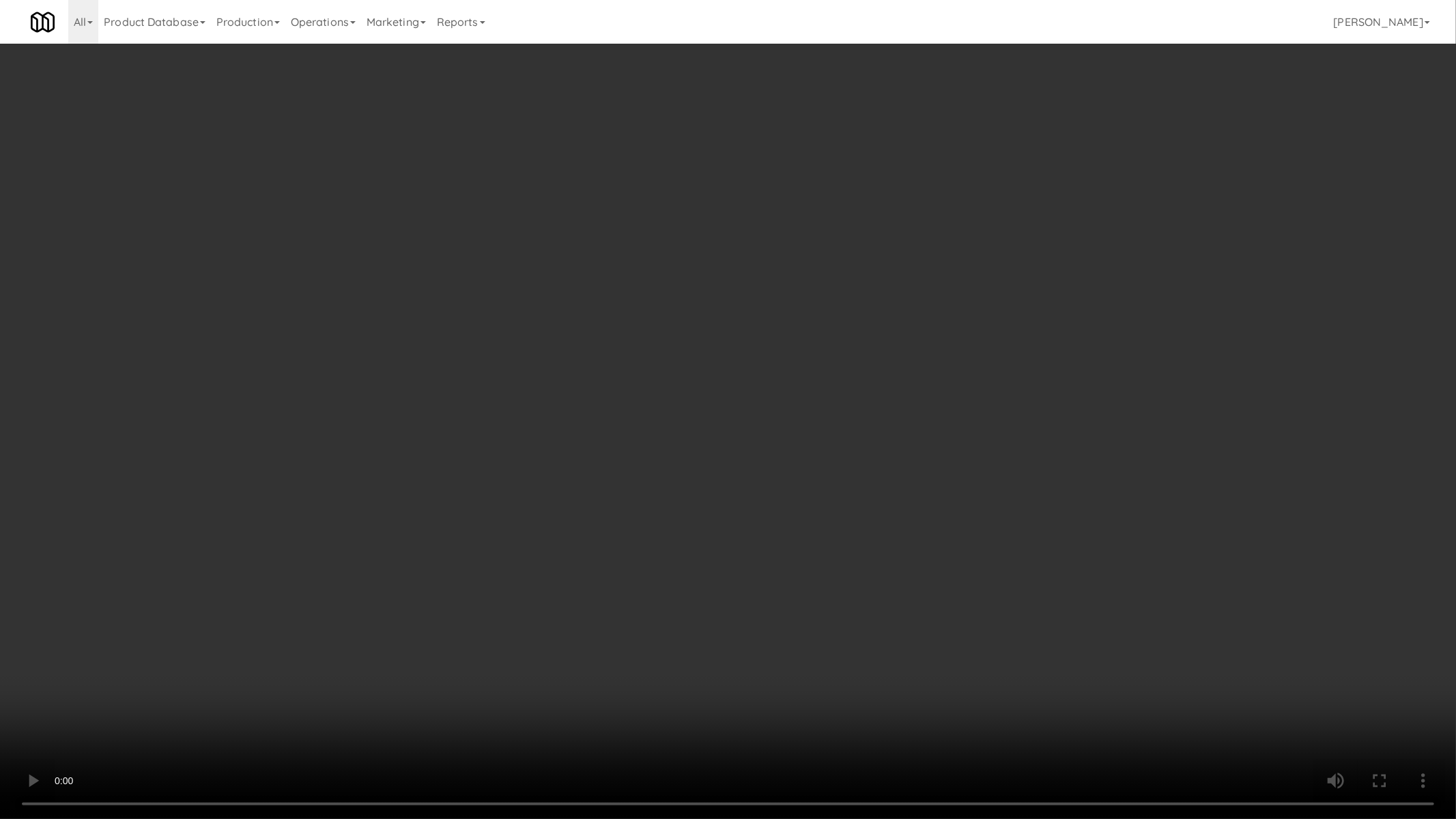
click at [1027, 297] on video at bounding box center [728, 409] width 1456 height 819
click at [1007, 302] on video at bounding box center [728, 409] width 1456 height 819
click at [1008, 303] on video at bounding box center [728, 409] width 1456 height 819
click at [1009, 303] on video at bounding box center [728, 409] width 1456 height 819
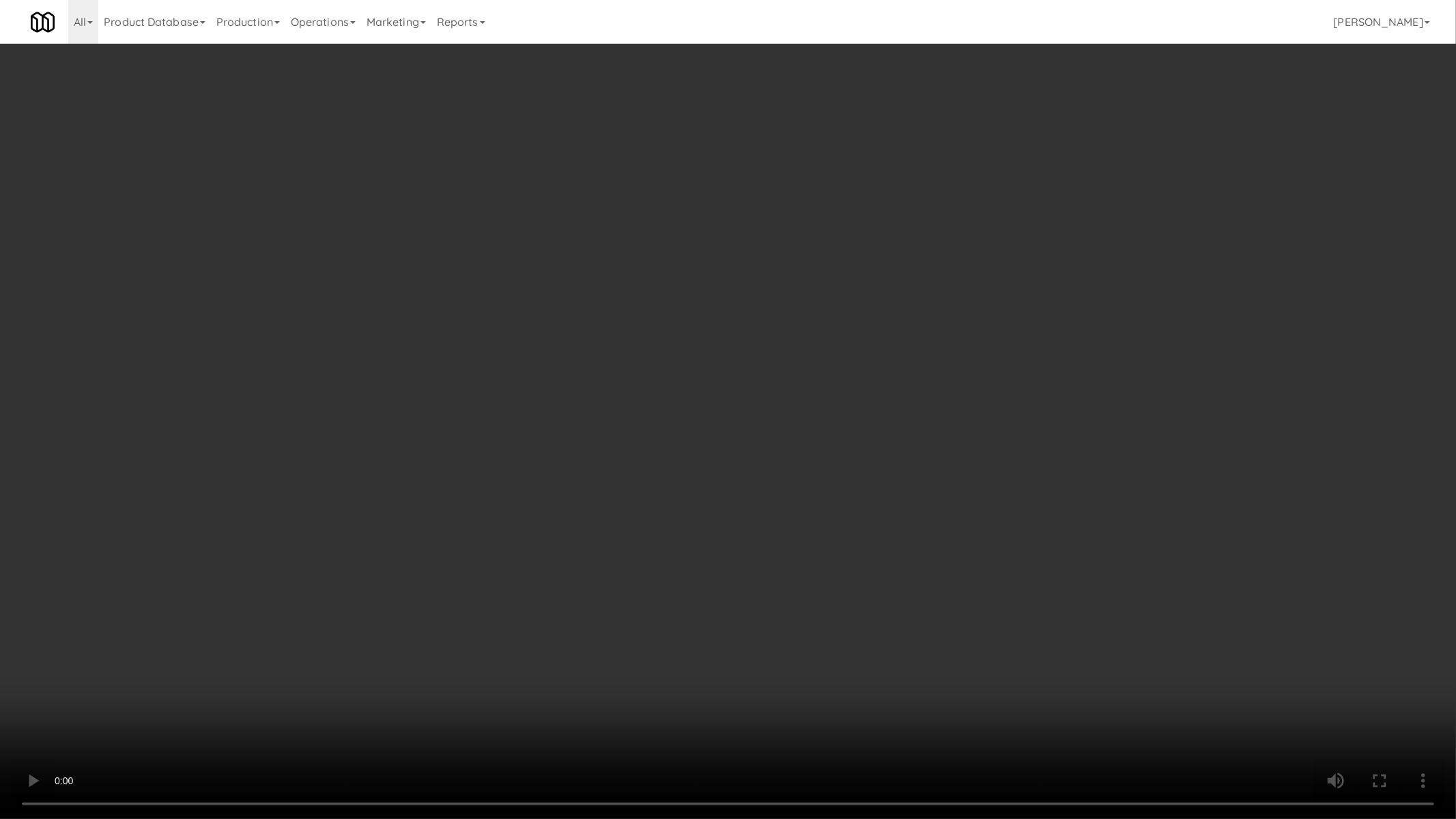
click at [1009, 303] on video at bounding box center [728, 409] width 1456 height 819
click at [775, 580] on video at bounding box center [728, 409] width 1456 height 819
click at [1020, 194] on video at bounding box center [728, 409] width 1456 height 819
click at [995, 262] on video at bounding box center [728, 409] width 1456 height 819
drag, startPoint x: 995, startPoint y: 262, endPoint x: 947, endPoint y: 163, distance: 110.0
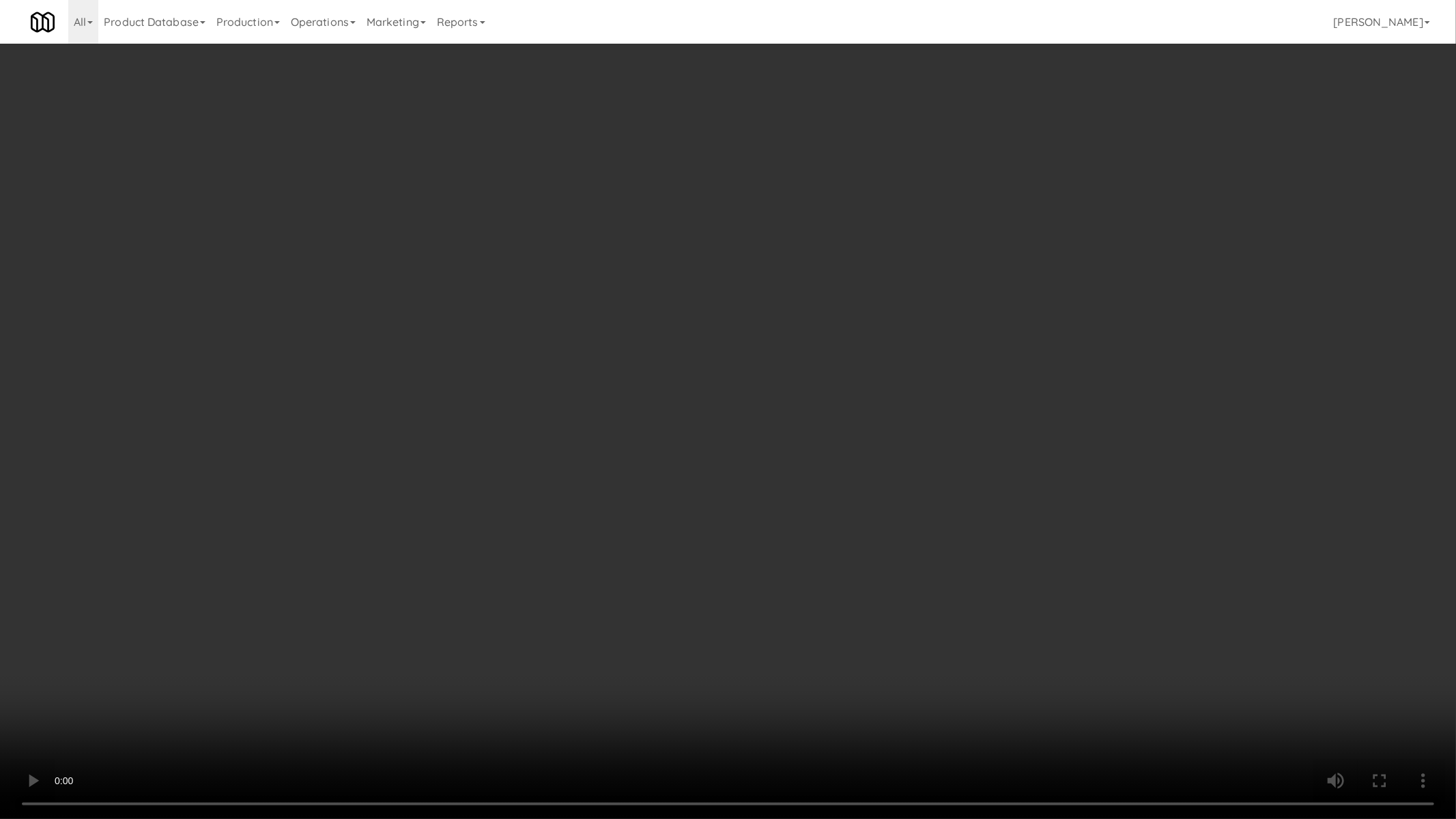
click at [994, 263] on video at bounding box center [728, 409] width 1456 height 819
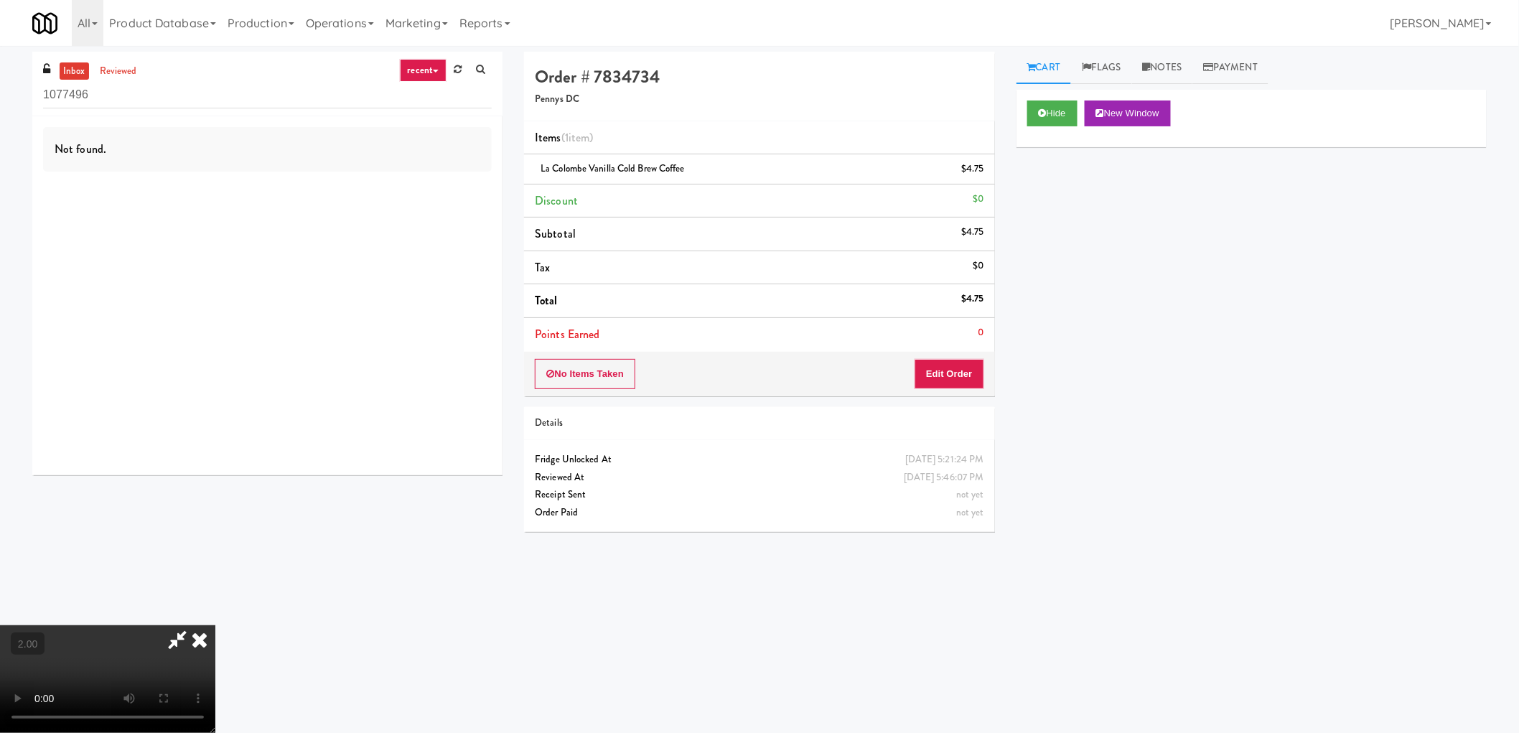
click at [215, 625] on icon at bounding box center [200, 639] width 32 height 29
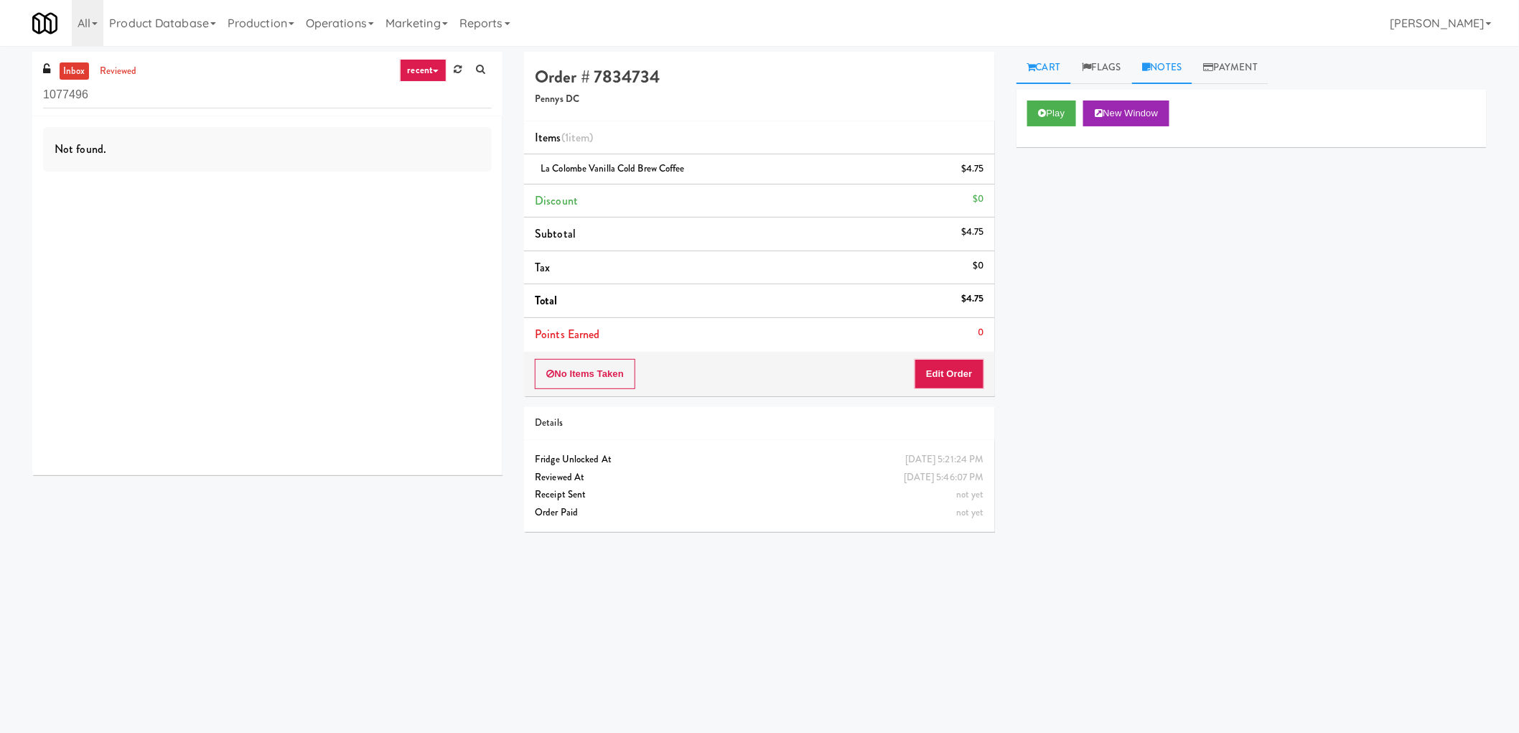
click at [1184, 62] on link "Notes" at bounding box center [1162, 68] width 61 height 32
click at [1136, 174] on p at bounding box center [1251, 177] width 447 height 16
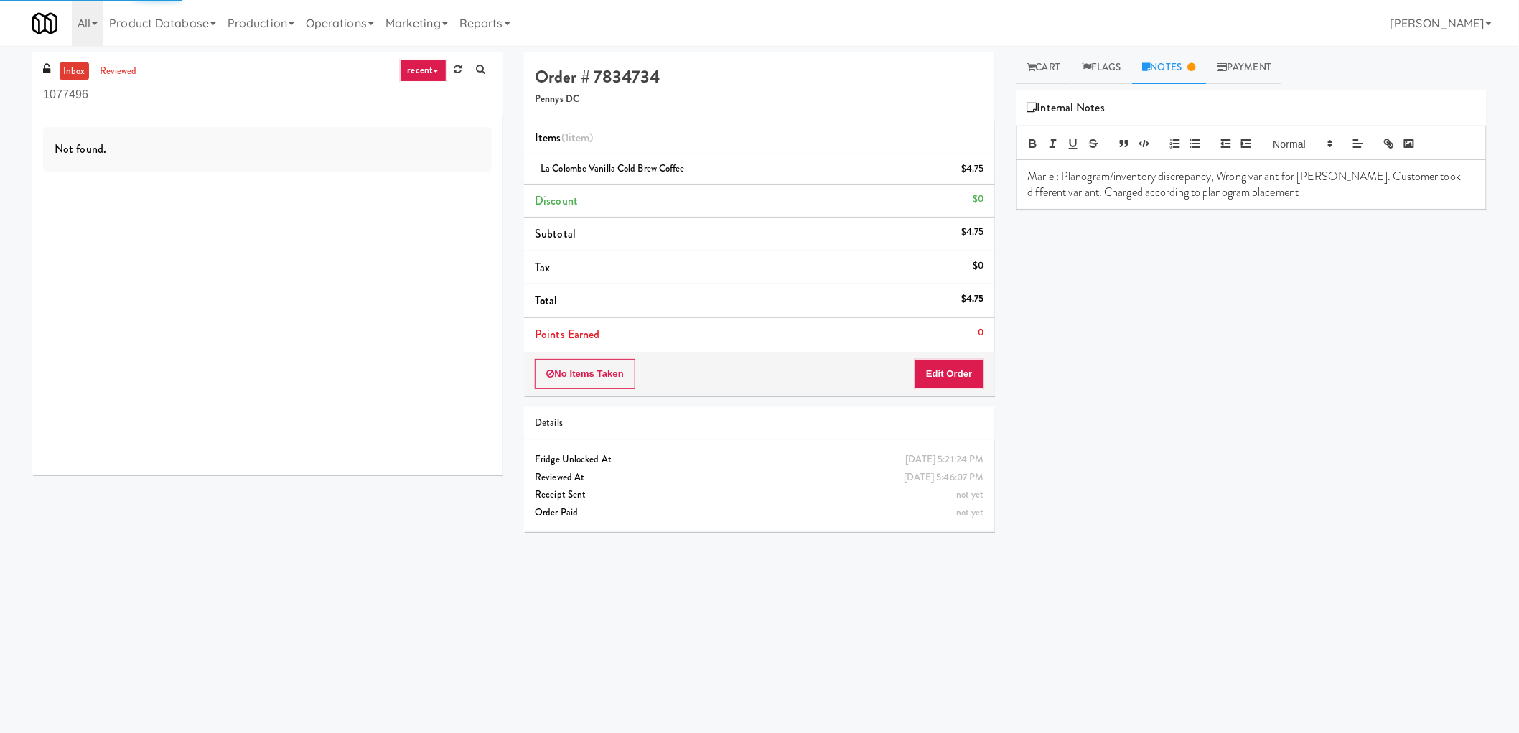
click at [546, 167] on span "La Colombe Vanilla Cold Brew Coffee" at bounding box center [612, 168] width 144 height 14
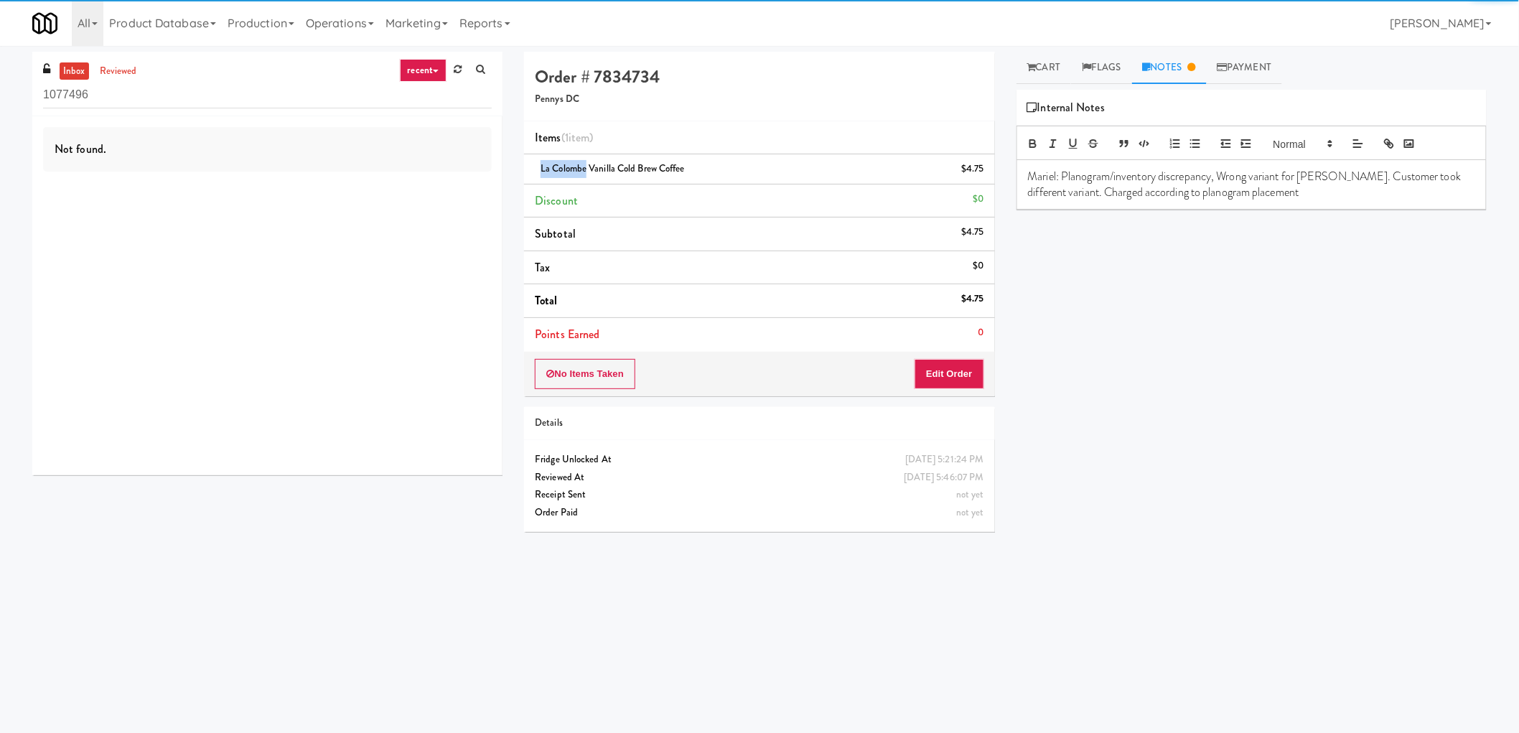
copy span "La Colombe"
click at [553, 167] on span "La Colombe Vanilla Cold Brew Coffee" at bounding box center [612, 168] width 144 height 14
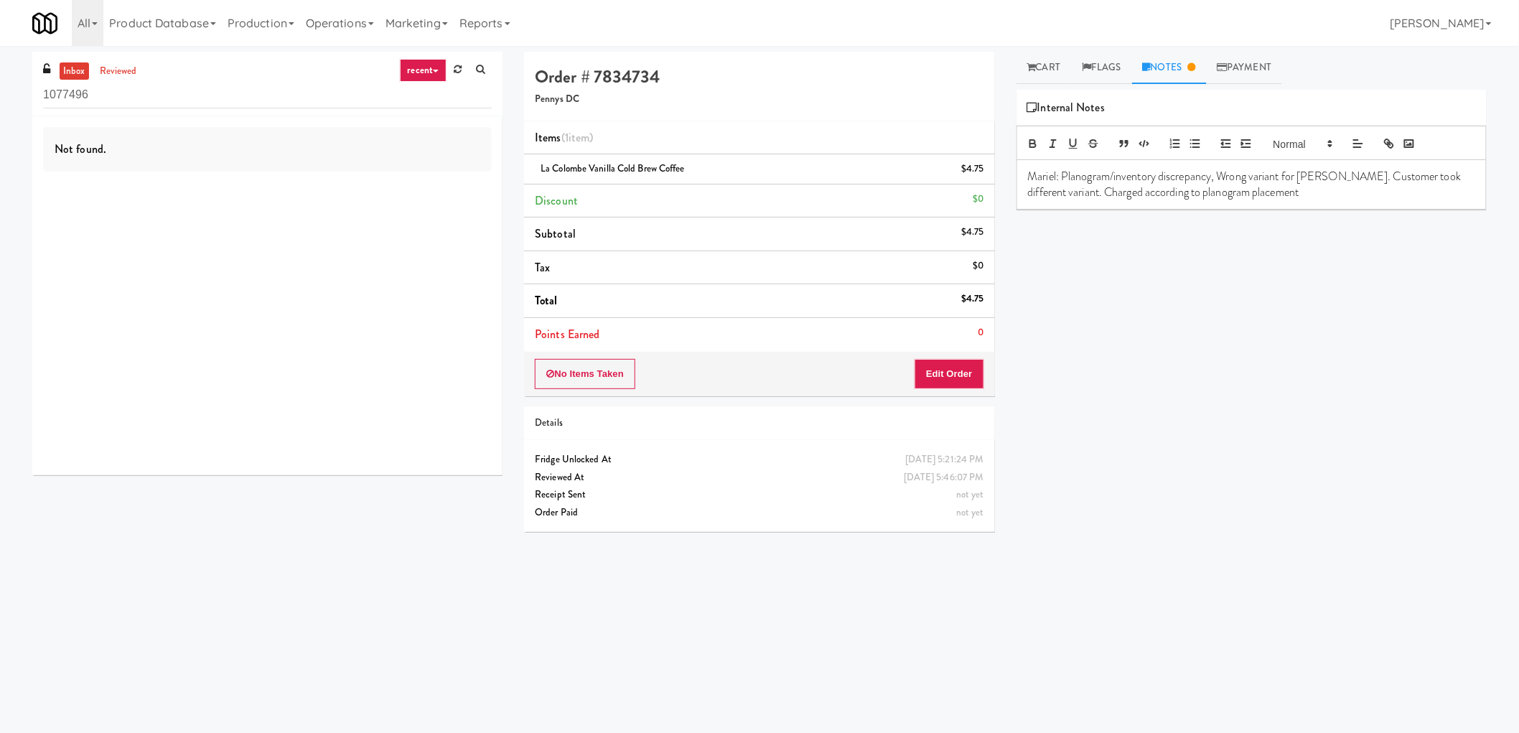
click at [1314, 177] on p "Mariel: Planogram/inventory discrepancy, Wrong variant for [PERSON_NAME]. Custo…" at bounding box center [1251, 185] width 447 height 32
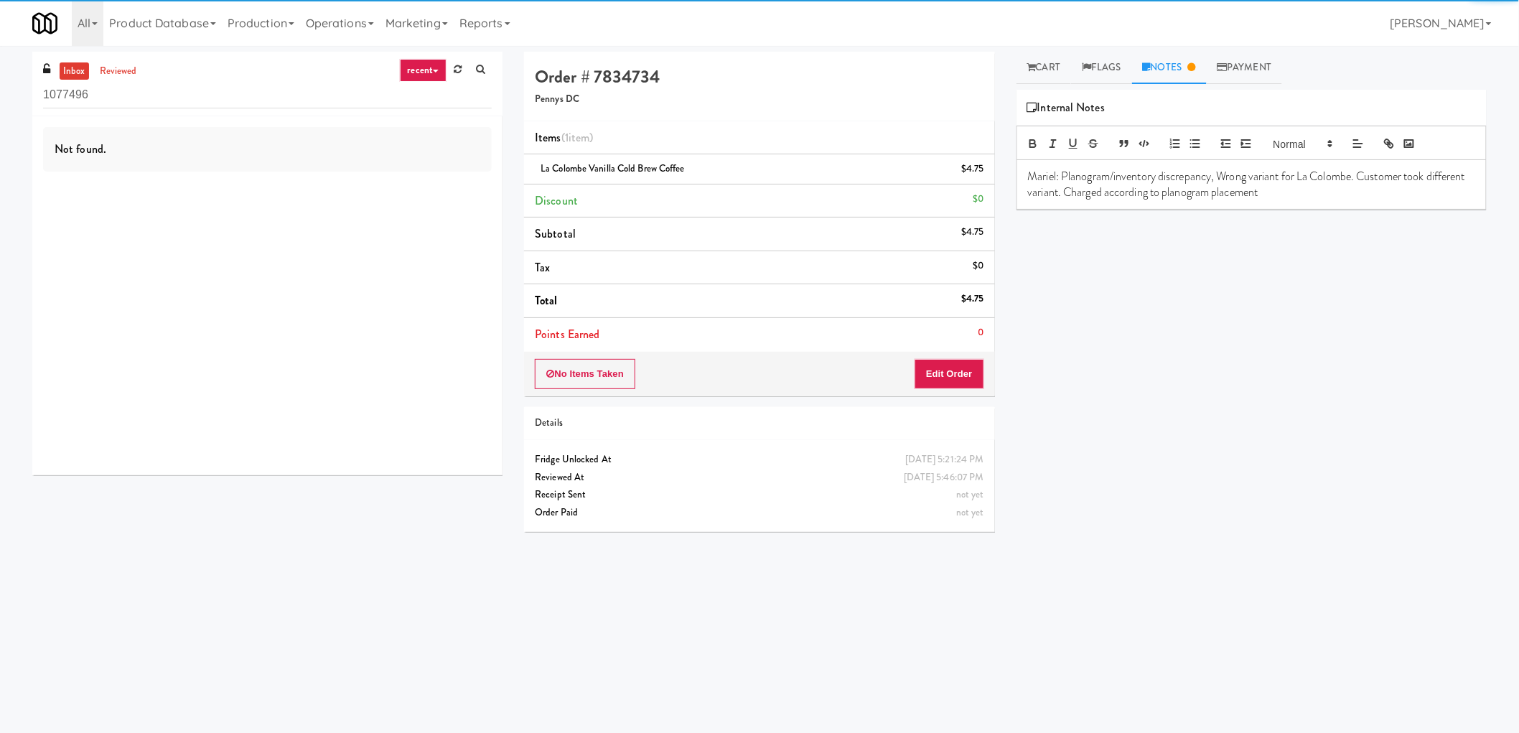
click at [287, 237] on div "Not found." at bounding box center [267, 295] width 470 height 359
